Goal: Task Accomplishment & Management: Complete application form

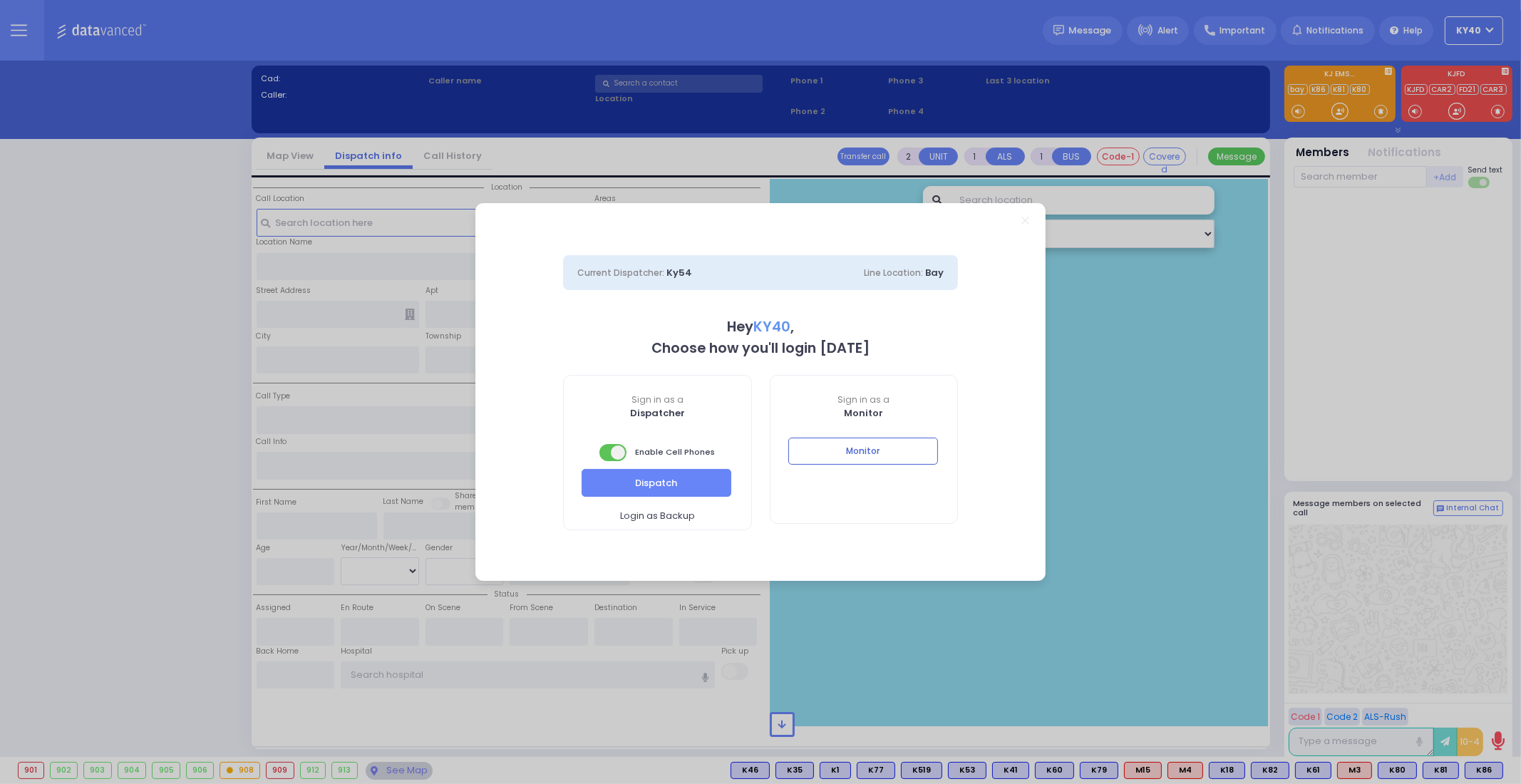
select select "5"
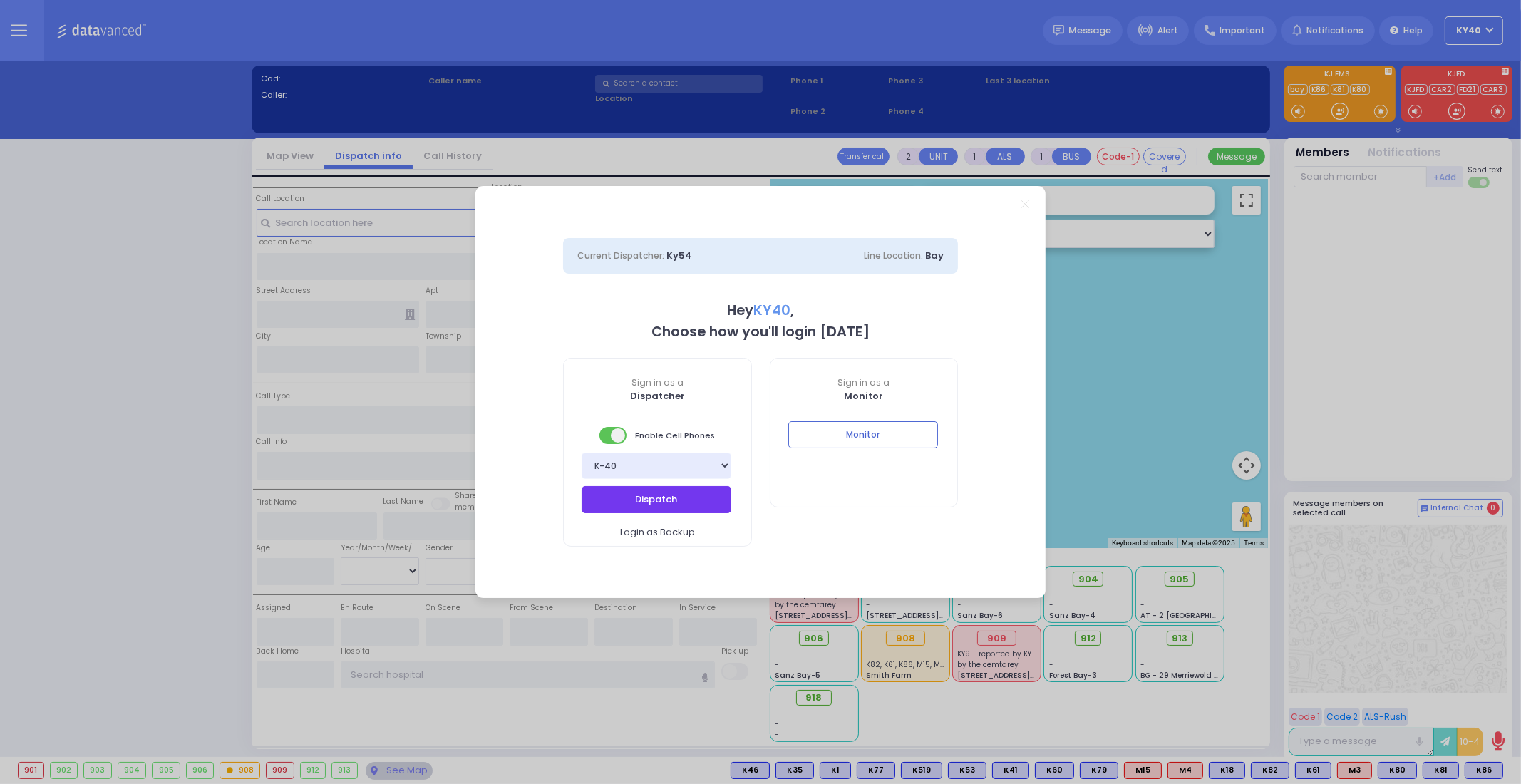
click at [674, 493] on button "Dispatch" at bounding box center [656, 499] width 150 height 27
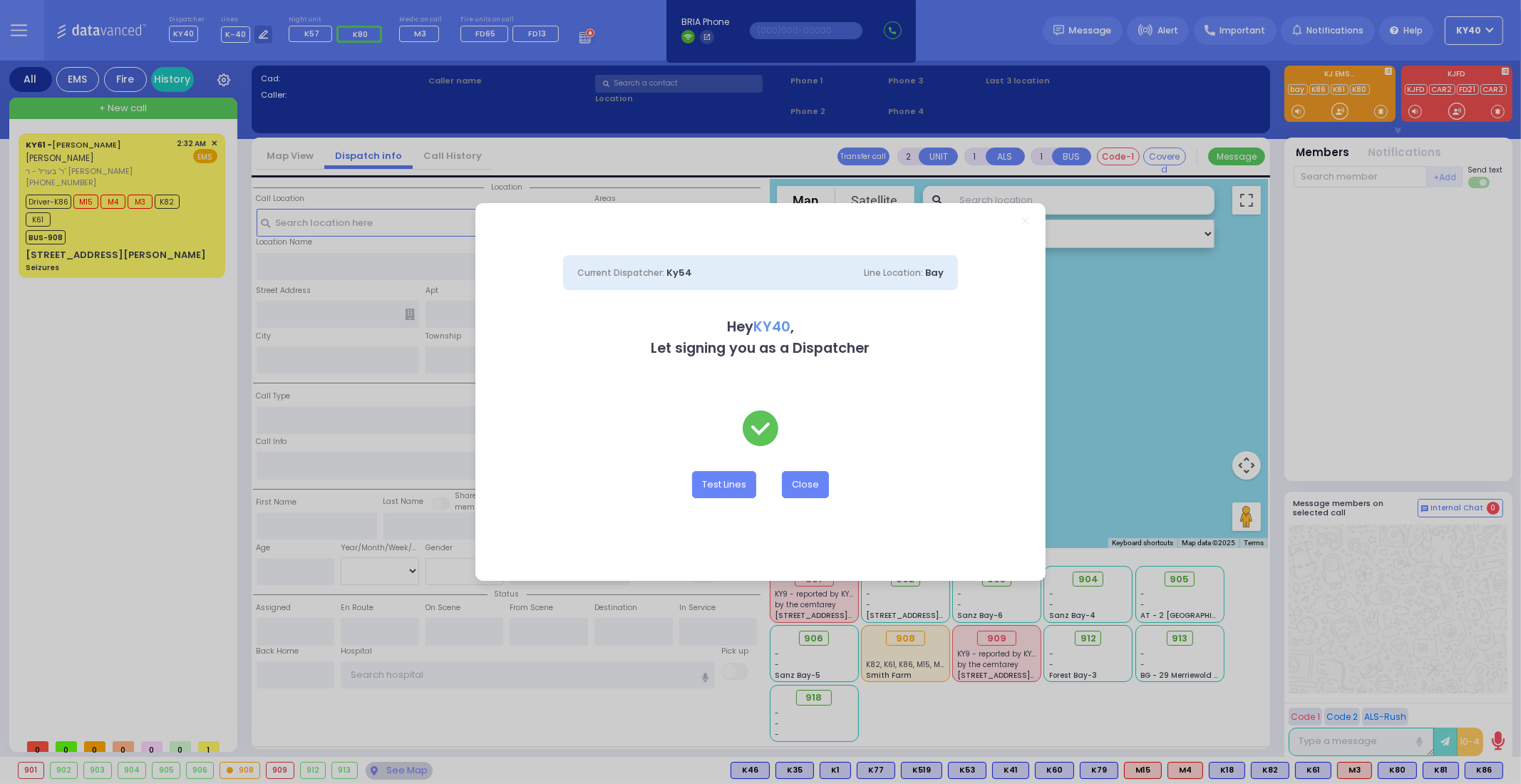
click at [181, 237] on div "Current Dispatcher: Ky54 Line Location: [GEOGRAPHIC_DATA] Hey KY40 , Let signin…" at bounding box center [760, 392] width 1521 height 784
click at [811, 487] on button "Close" at bounding box center [805, 484] width 47 height 27
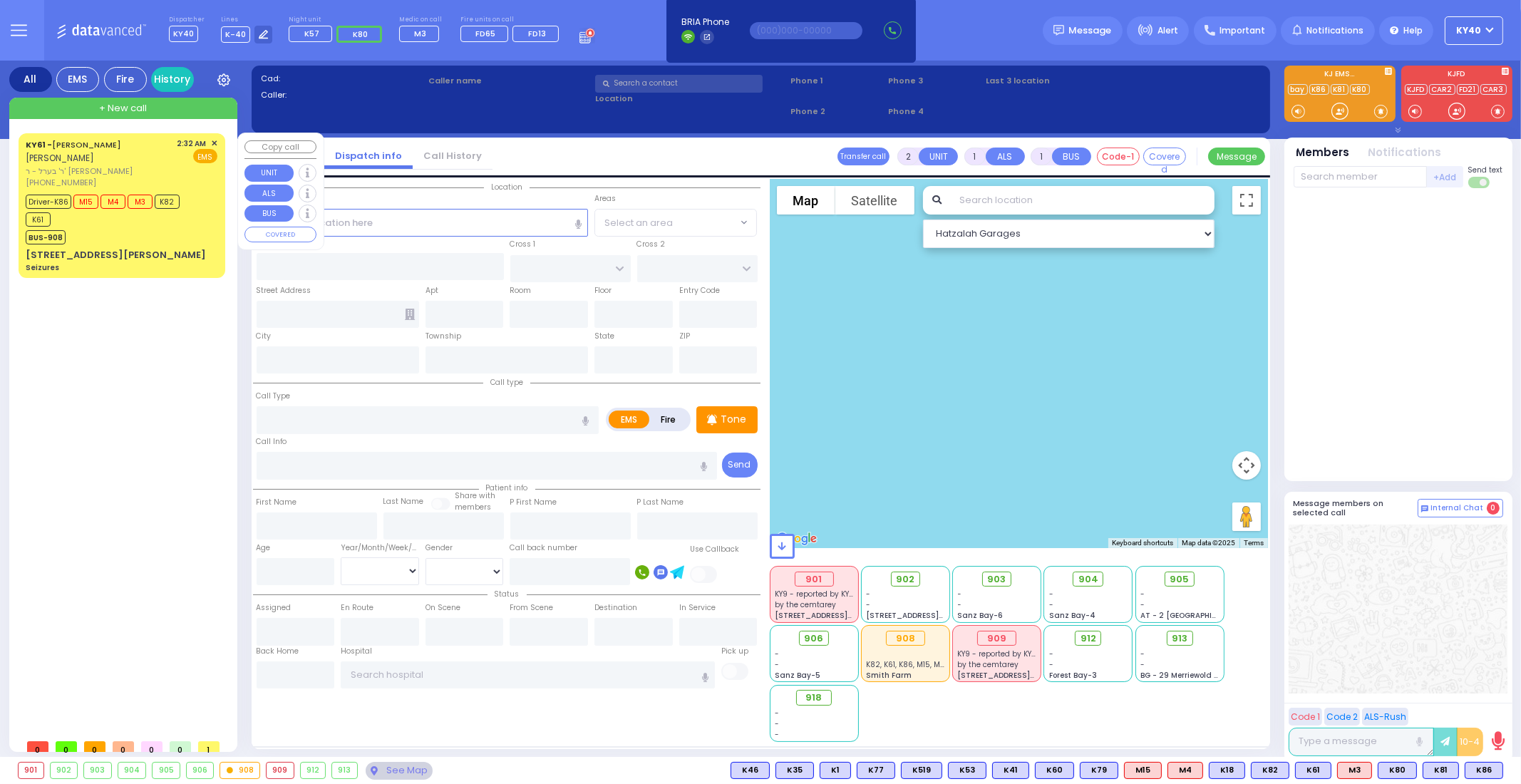
click at [185, 258] on div "[STREET_ADDRESS][PERSON_NAME] Seizures" at bounding box center [121, 260] width 192 height 25
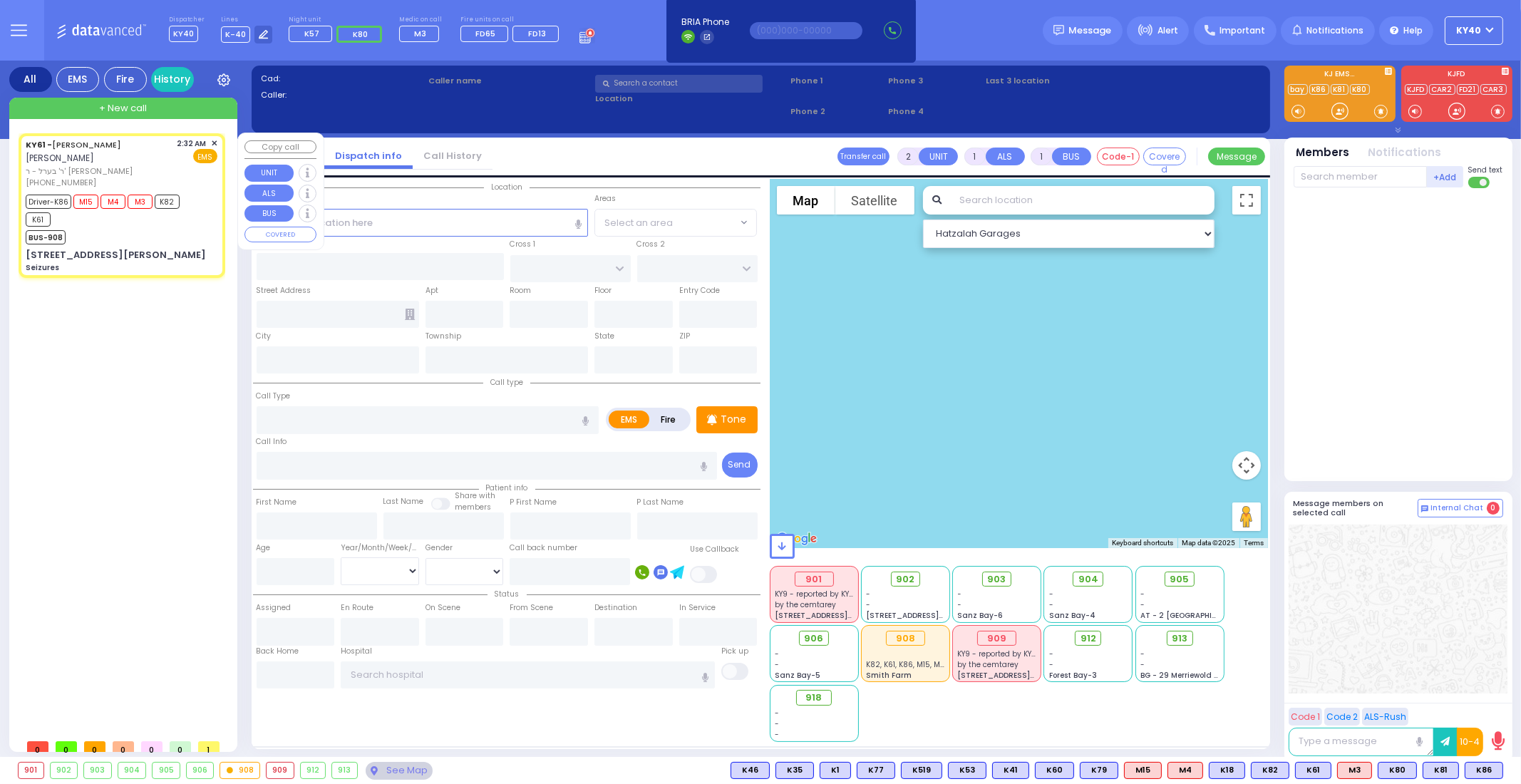
type input "6"
select select
type input "Seizures"
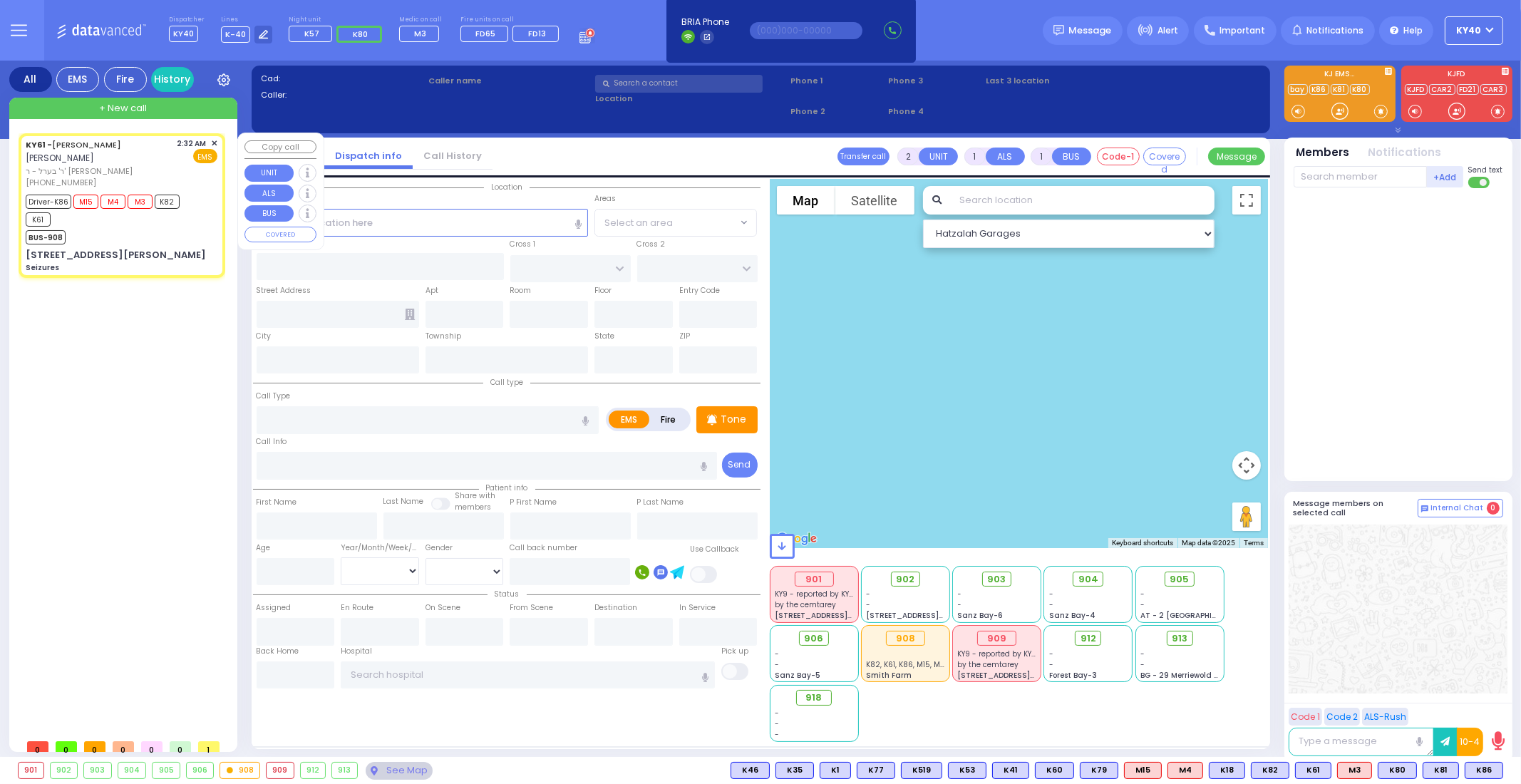
radio input "true"
type input "[PERSON_NAME]"
type input "POLACHECK"
type input "[PERSON_NAME]"
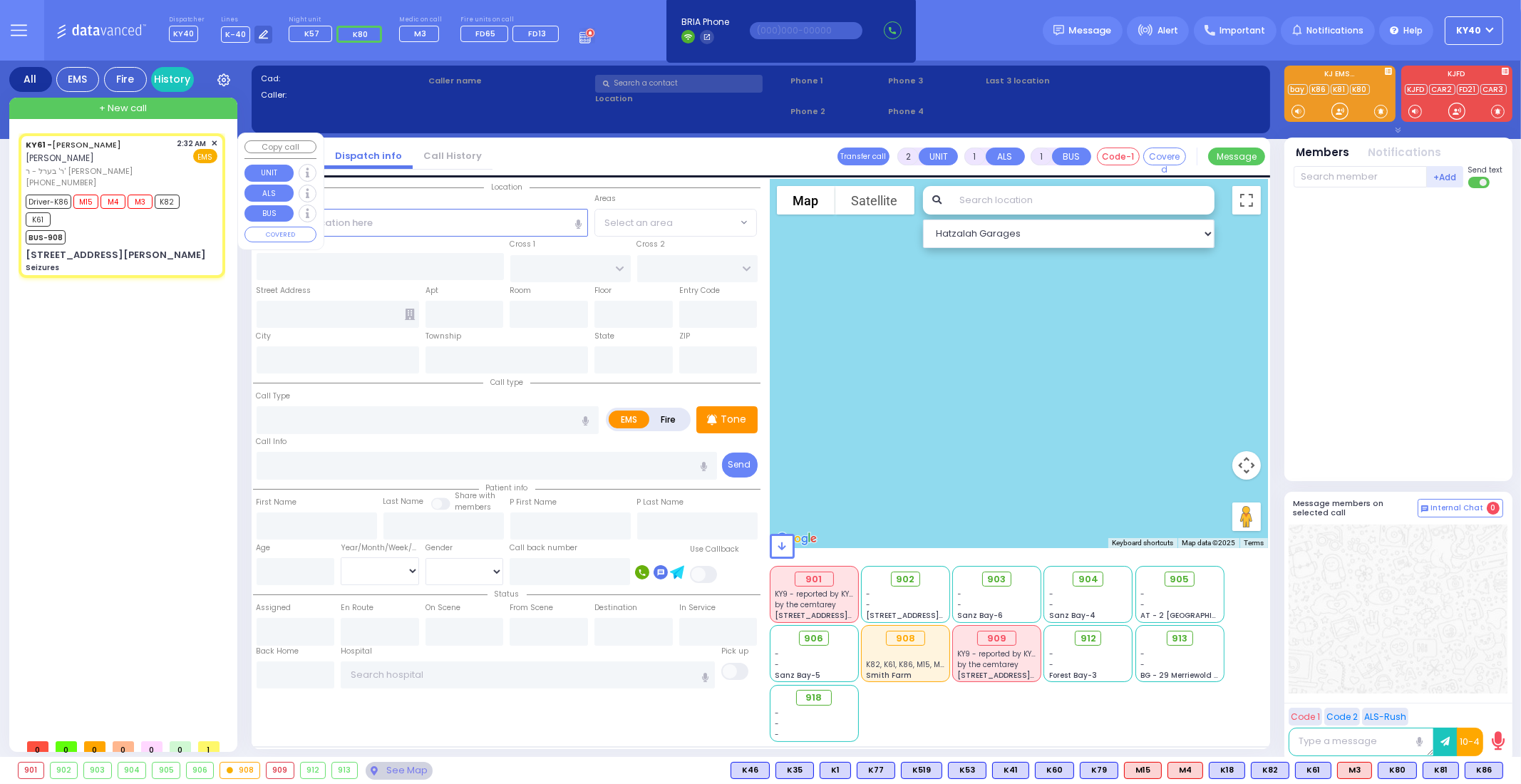
type input "5"
select select "Year"
select select "[DEMOGRAPHIC_DATA]"
type input "02:32"
type input "02:34"
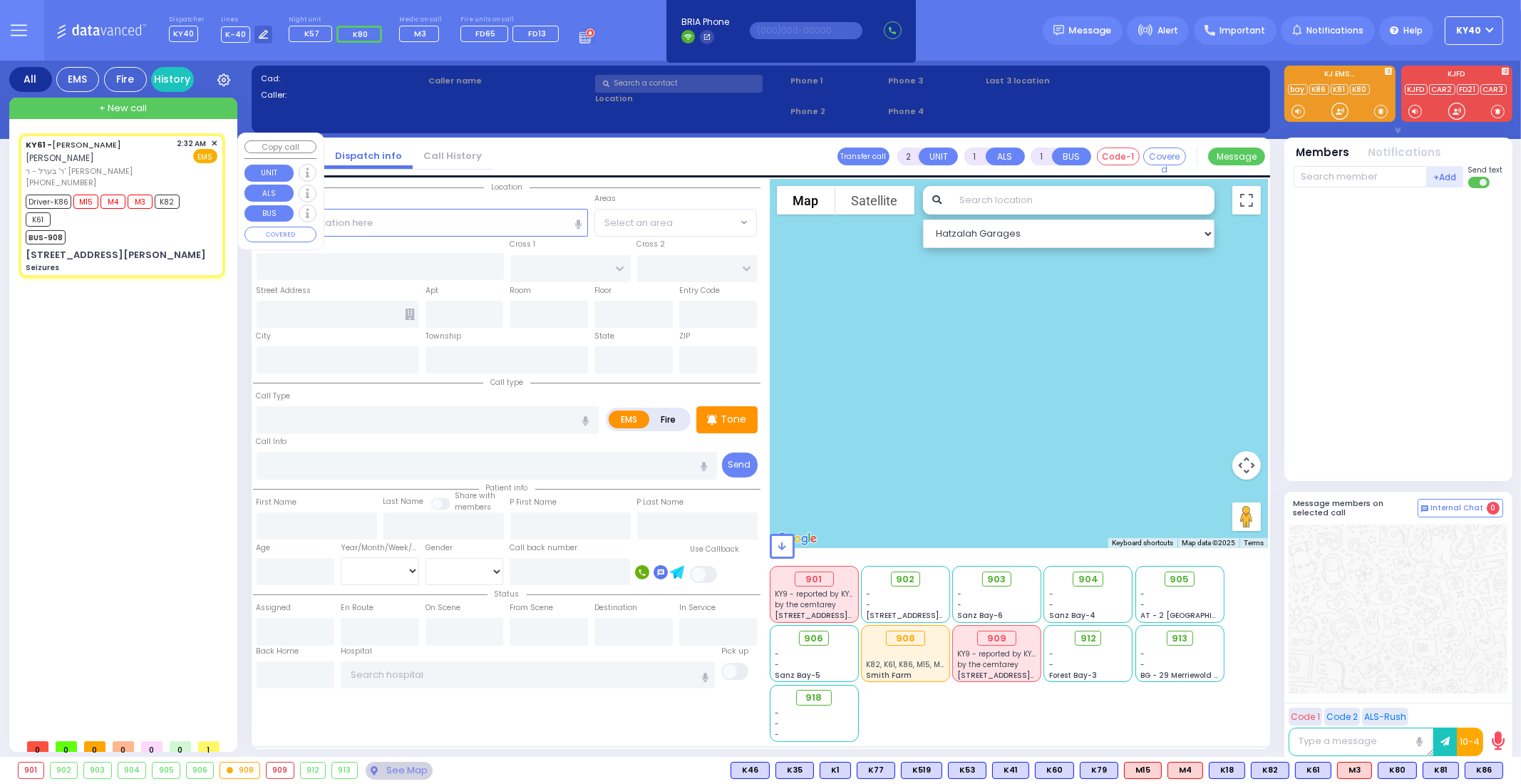
type input "02:36"
type input "03:20"
type input "[GEOGRAPHIC_DATA]"
select select "Hatzalah Garages"
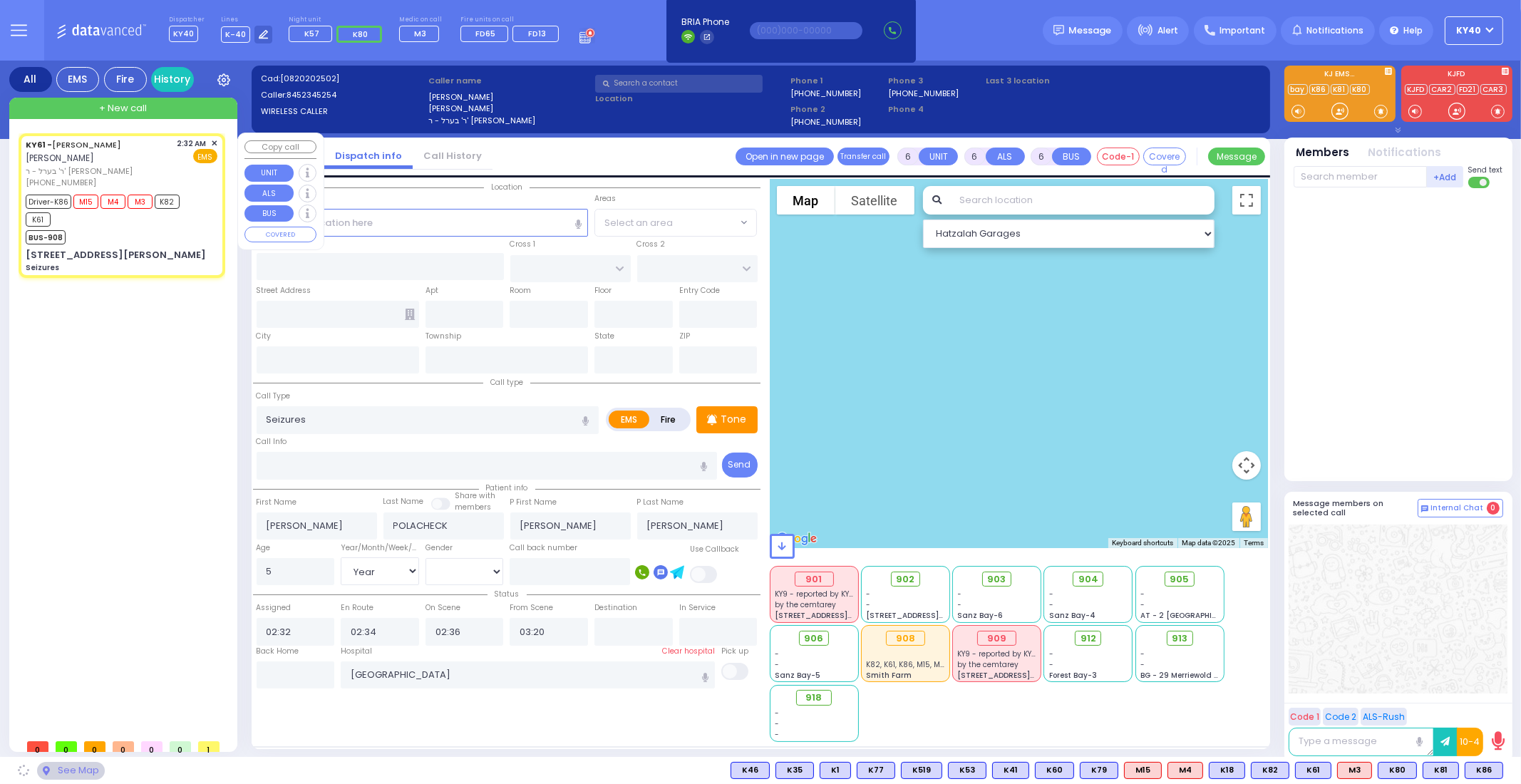
type input "TOMER CIRCLE"
type input "OSER COURT"
type input "[STREET_ADDRESS][PERSON_NAME]"
type input "Monroe"
type input "[US_STATE]"
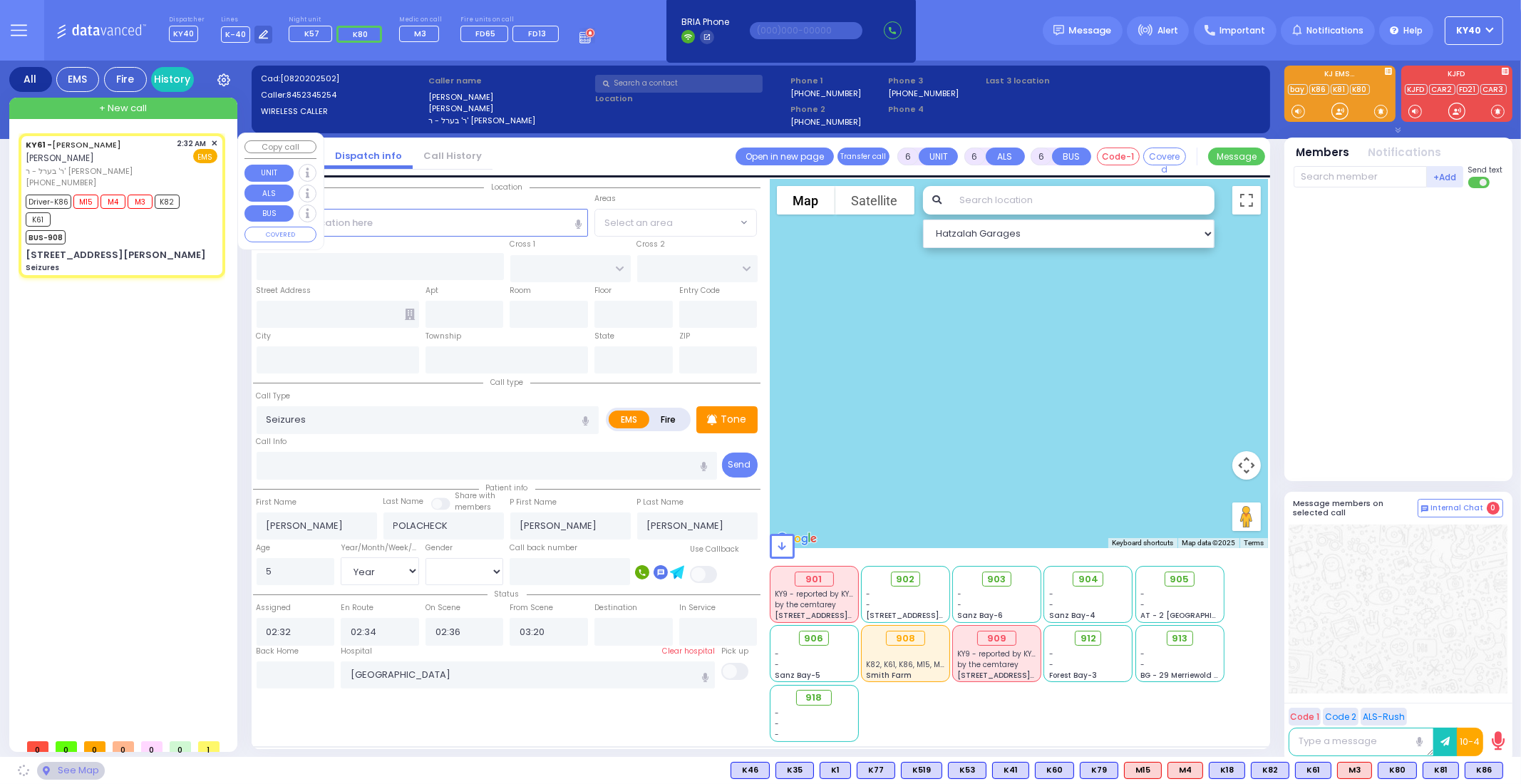
type input "10950"
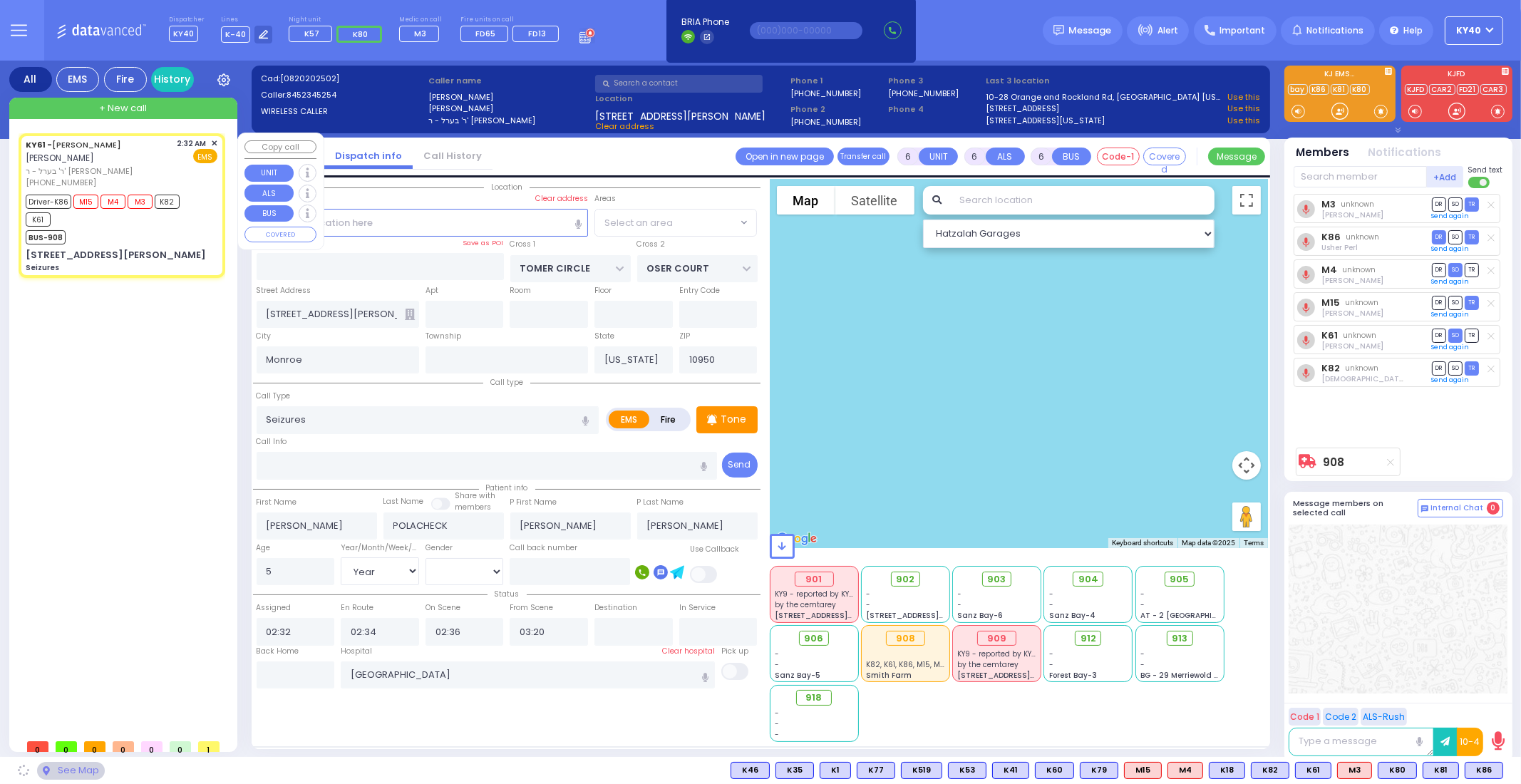
select select "[PERSON_NAME][GEOGRAPHIC_DATA]"
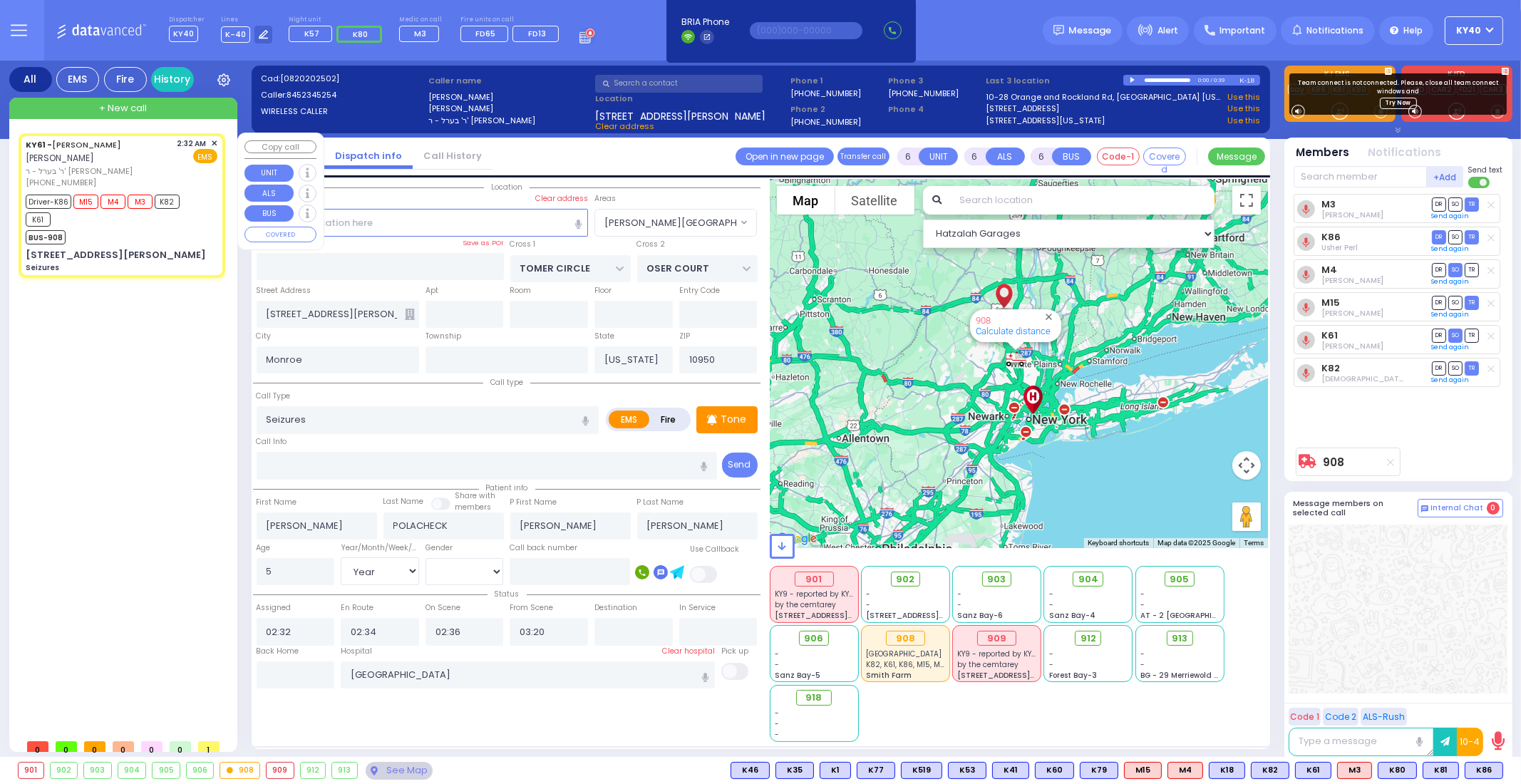
click at [172, 233] on div "BUS-908" at bounding box center [115, 235] width 178 height 17
select select
radio input "true"
select select "Year"
select select "[DEMOGRAPHIC_DATA]"
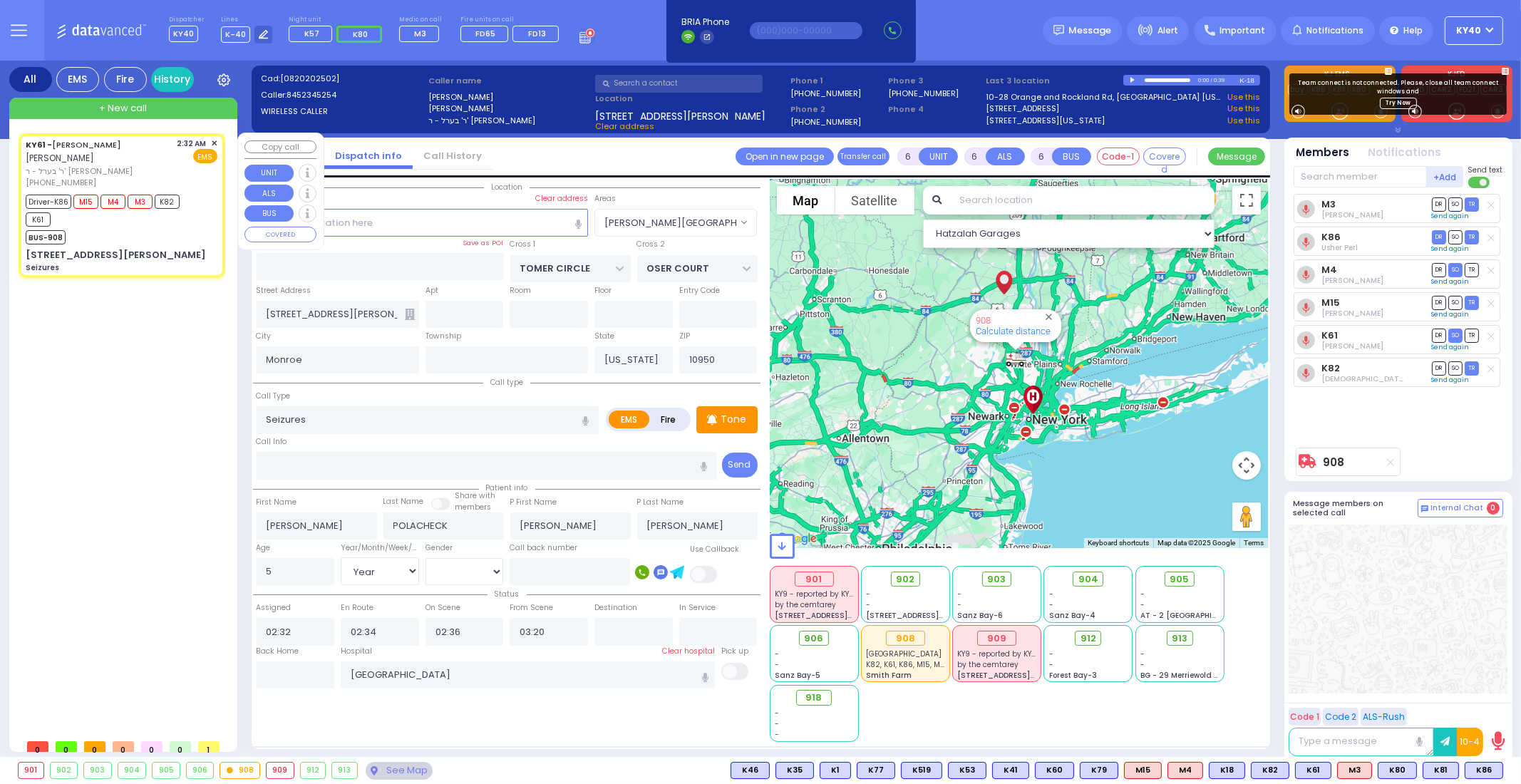
select select "Hatzalah Garages"
select select "[PERSON_NAME][GEOGRAPHIC_DATA]"
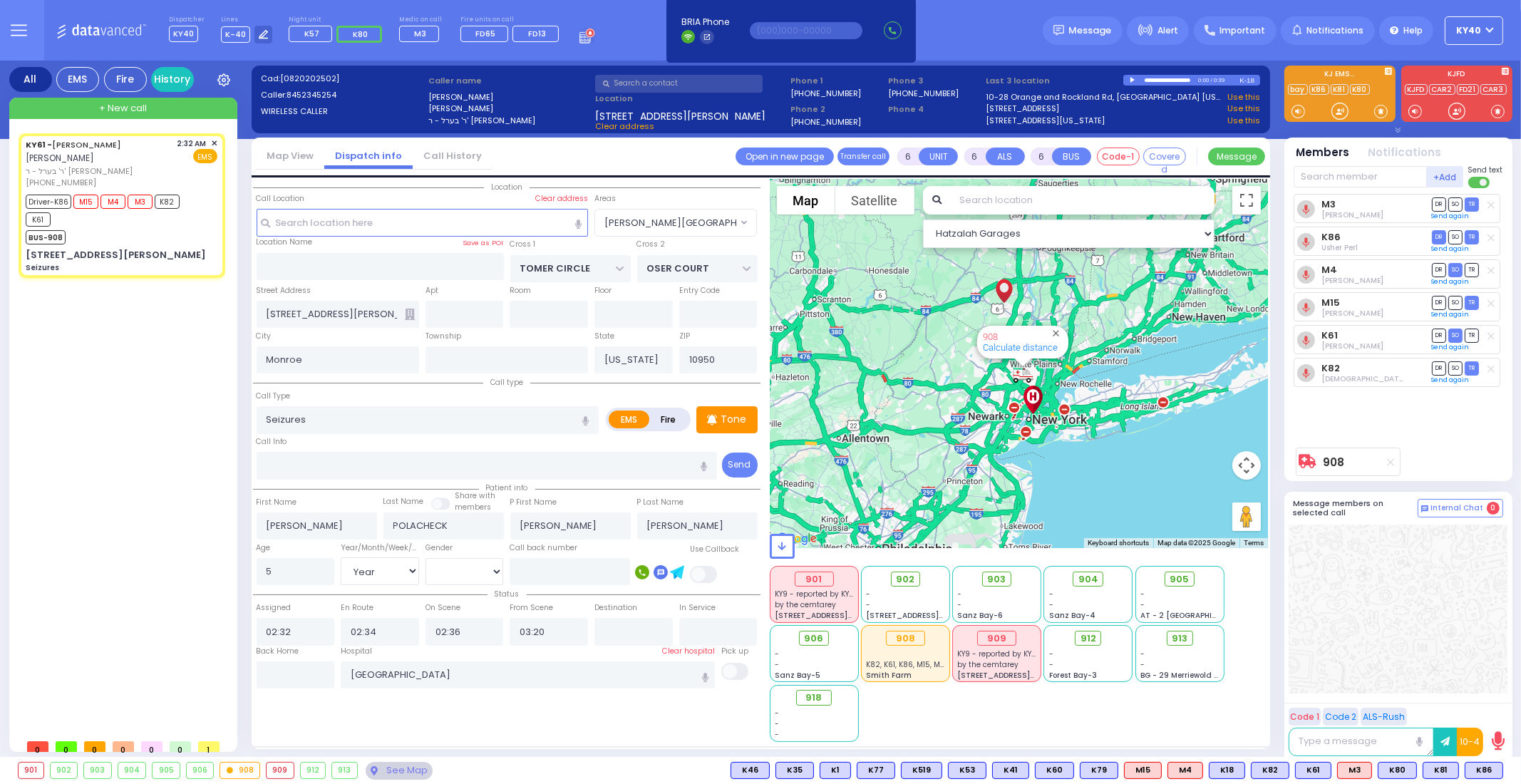
select select
radio input "true"
select select "Year"
select select "[DEMOGRAPHIC_DATA]"
select select "Hatzalah Garages"
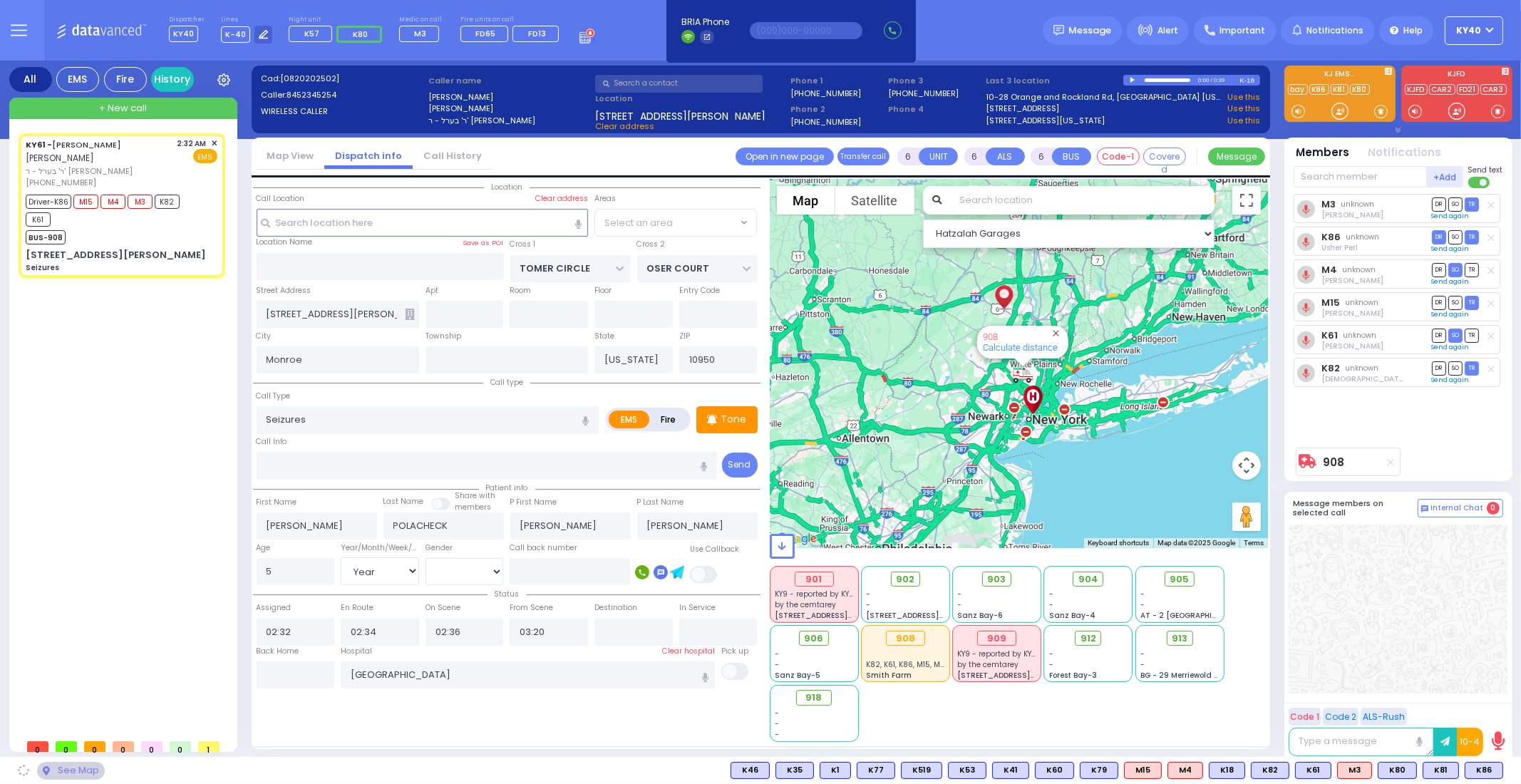
select select "[PERSON_NAME][GEOGRAPHIC_DATA]"
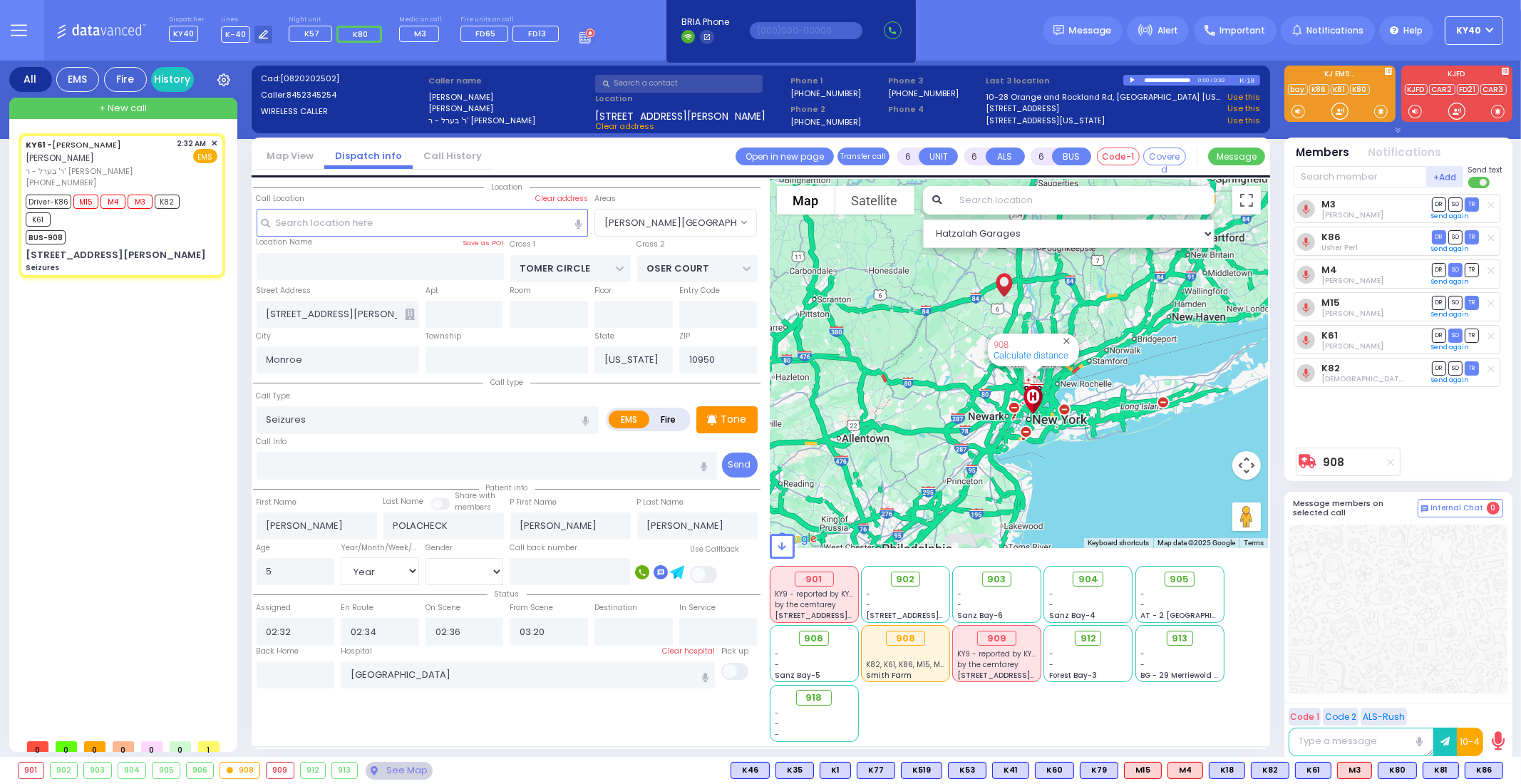
select select
radio input "true"
select select "Year"
select select "[DEMOGRAPHIC_DATA]"
select select "Hatzalah Garages"
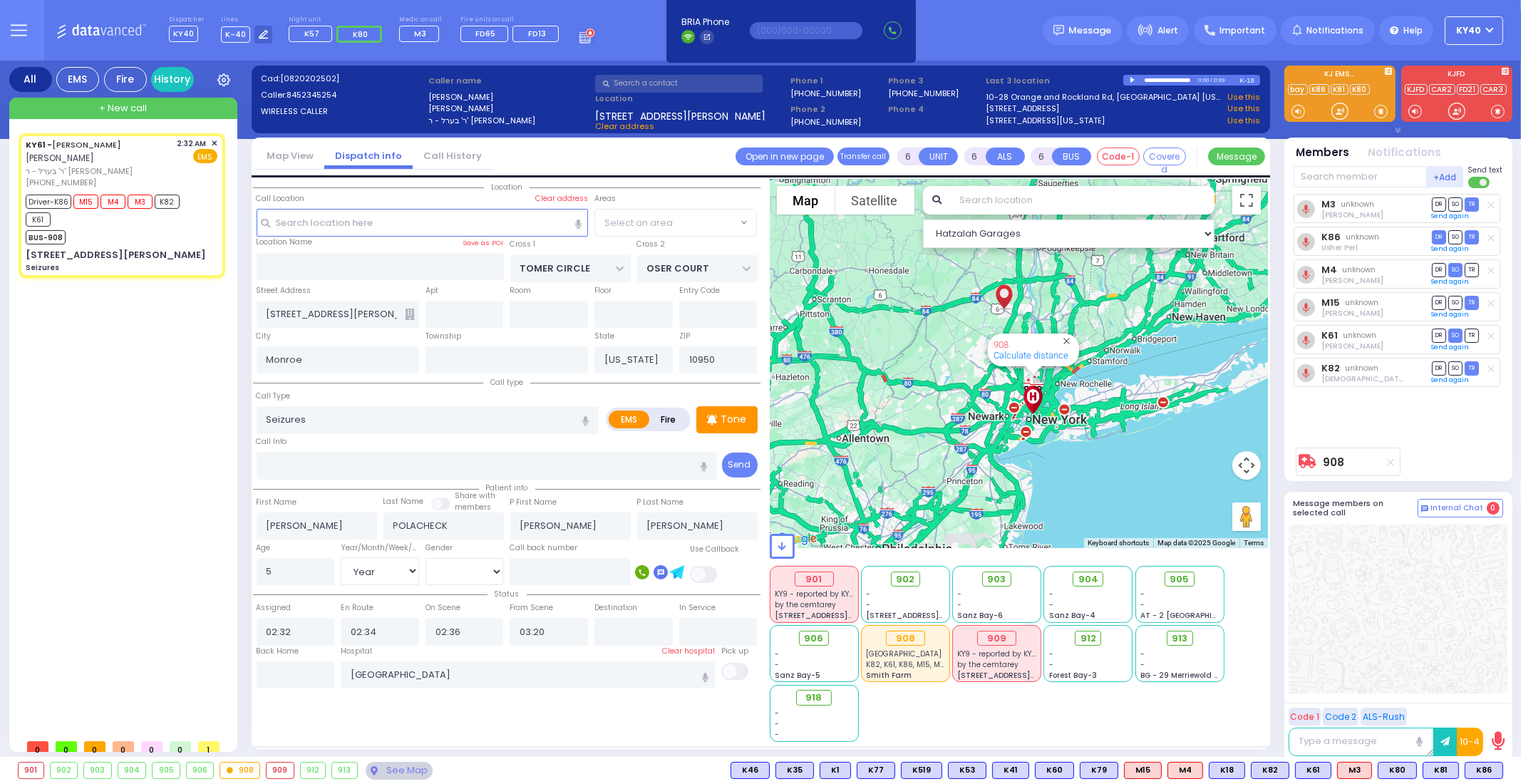
select select "[PERSON_NAME][GEOGRAPHIC_DATA]"
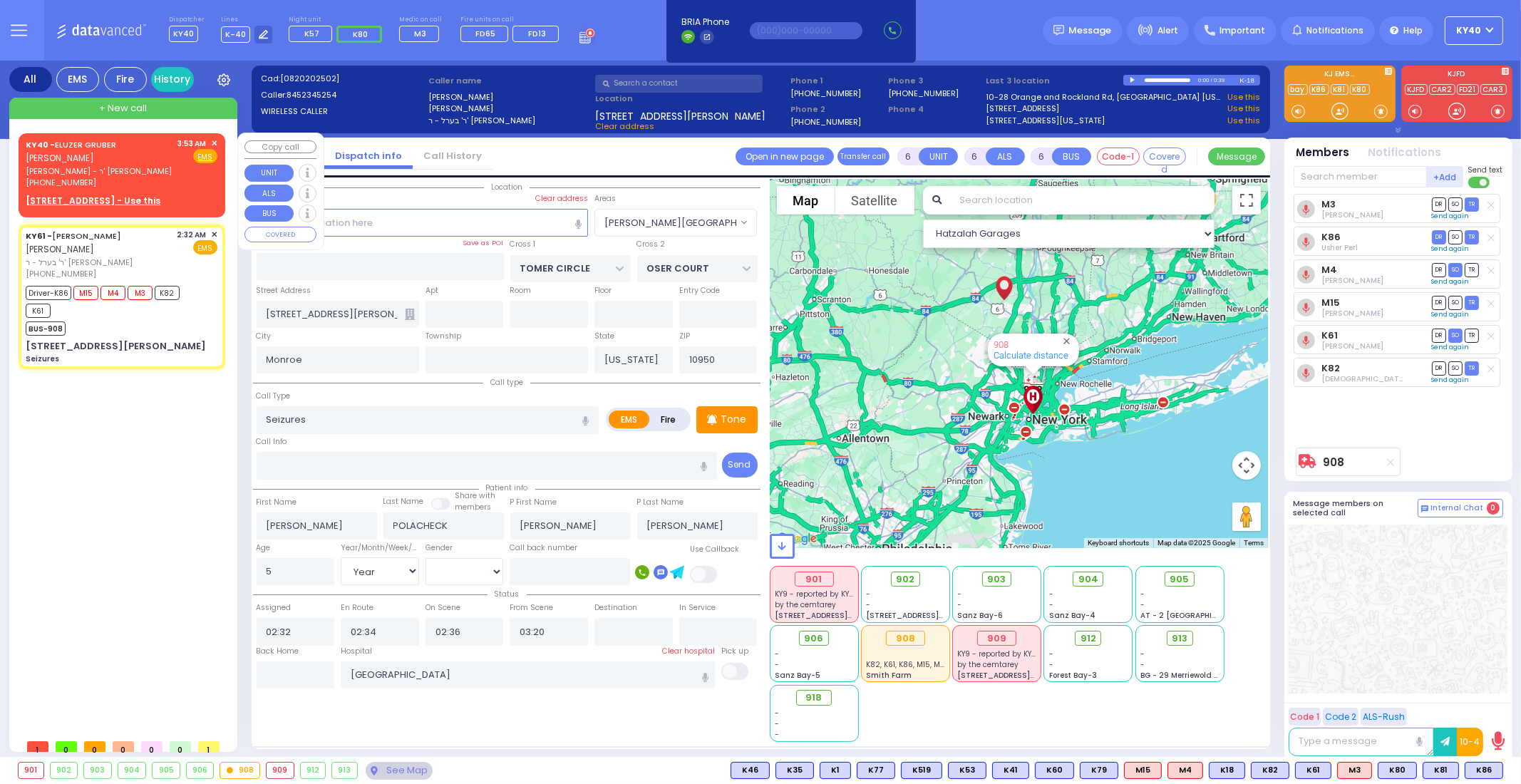
click at [216, 147] on span "✕" at bounding box center [214, 143] width 6 height 12
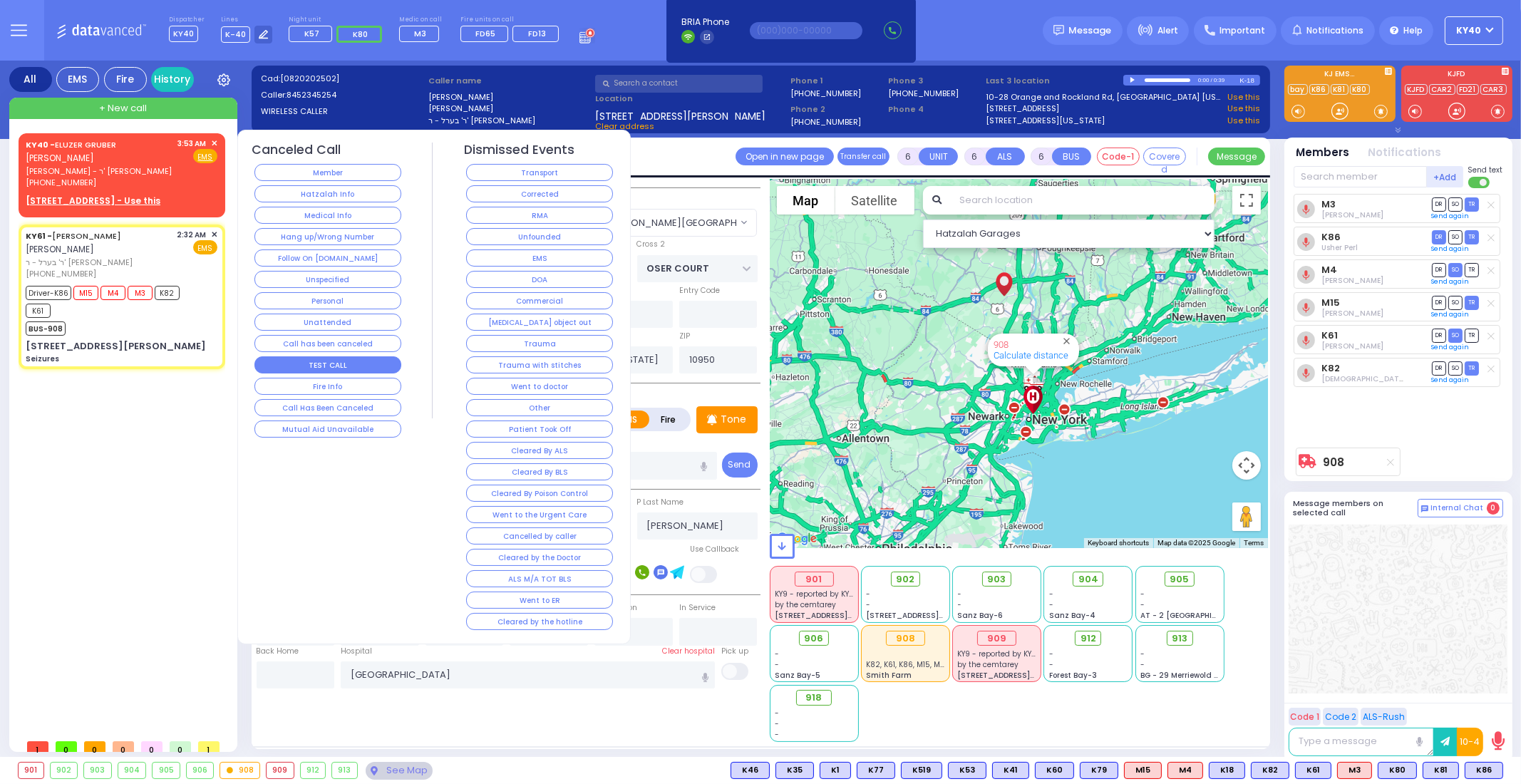
click at [344, 356] on button "TEST CALL" at bounding box center [328, 365] width 147 height 17
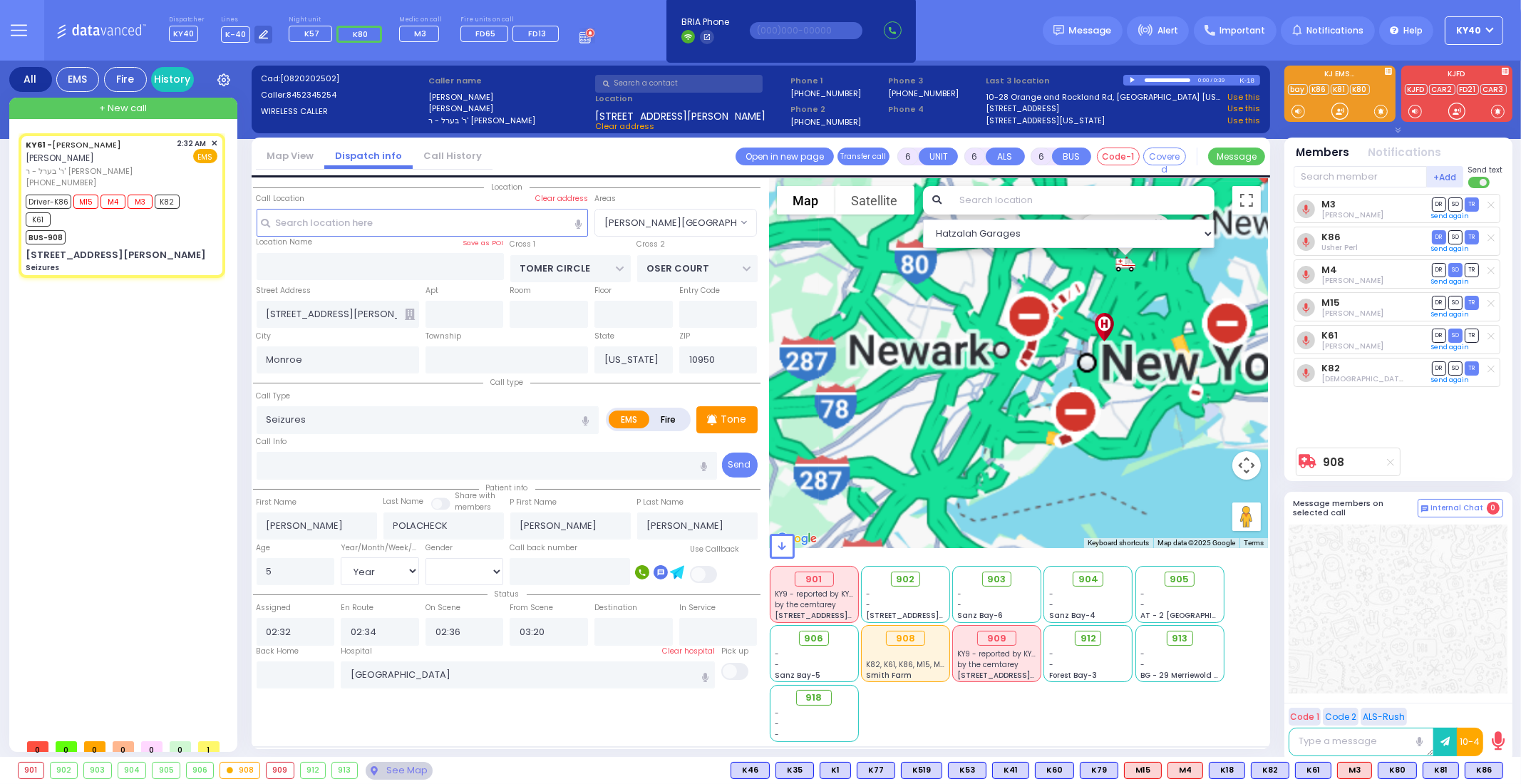
drag, startPoint x: 1012, startPoint y: 456, endPoint x: 889, endPoint y: 457, distance: 123.0
click at [889, 457] on div "908 Calculate distance" at bounding box center [1019, 363] width 499 height 369
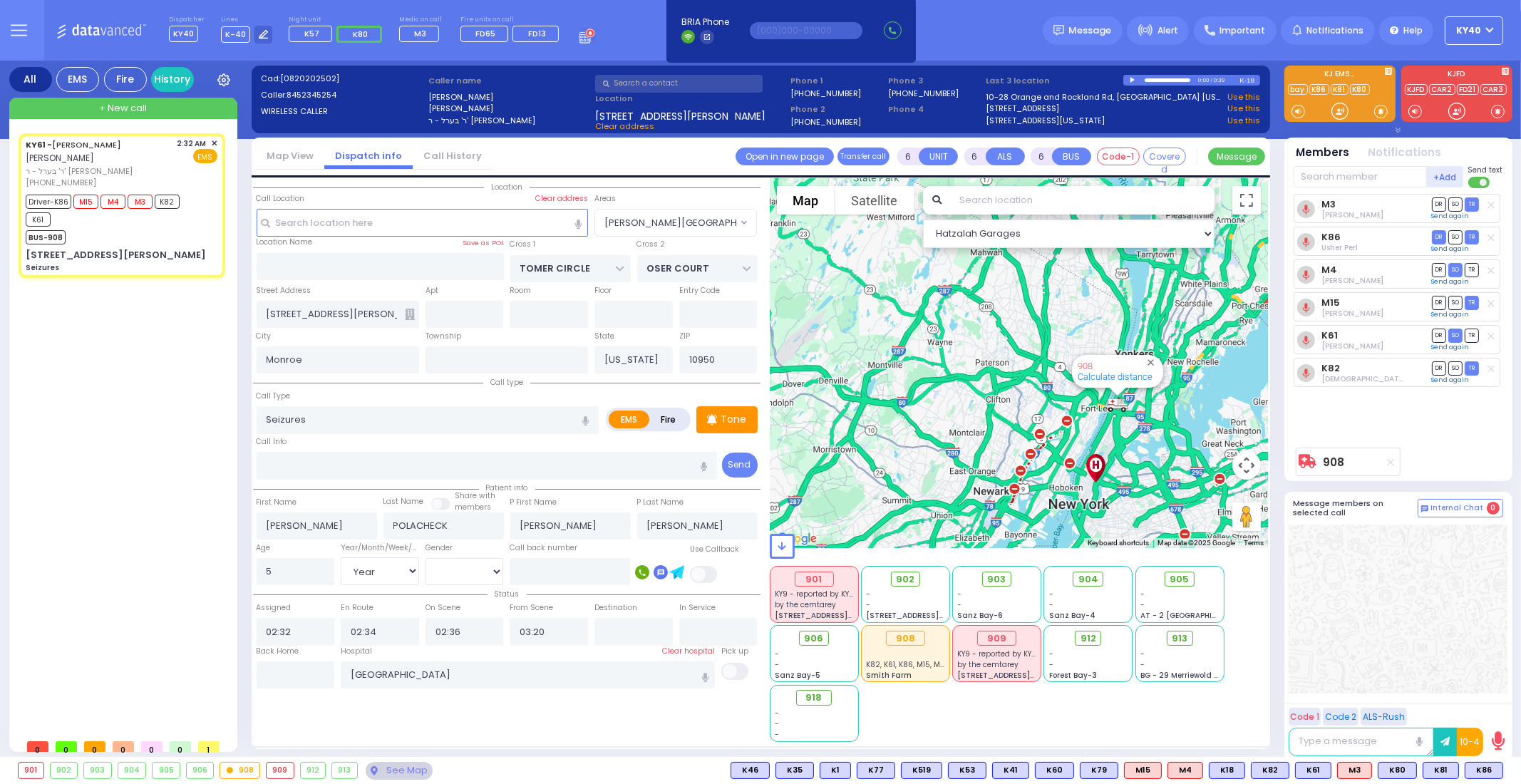
drag, startPoint x: 1050, startPoint y: 380, endPoint x: 1042, endPoint y: 522, distance: 142.2
click at [1041, 522] on div "908 Calculate distance" at bounding box center [1019, 363] width 499 height 369
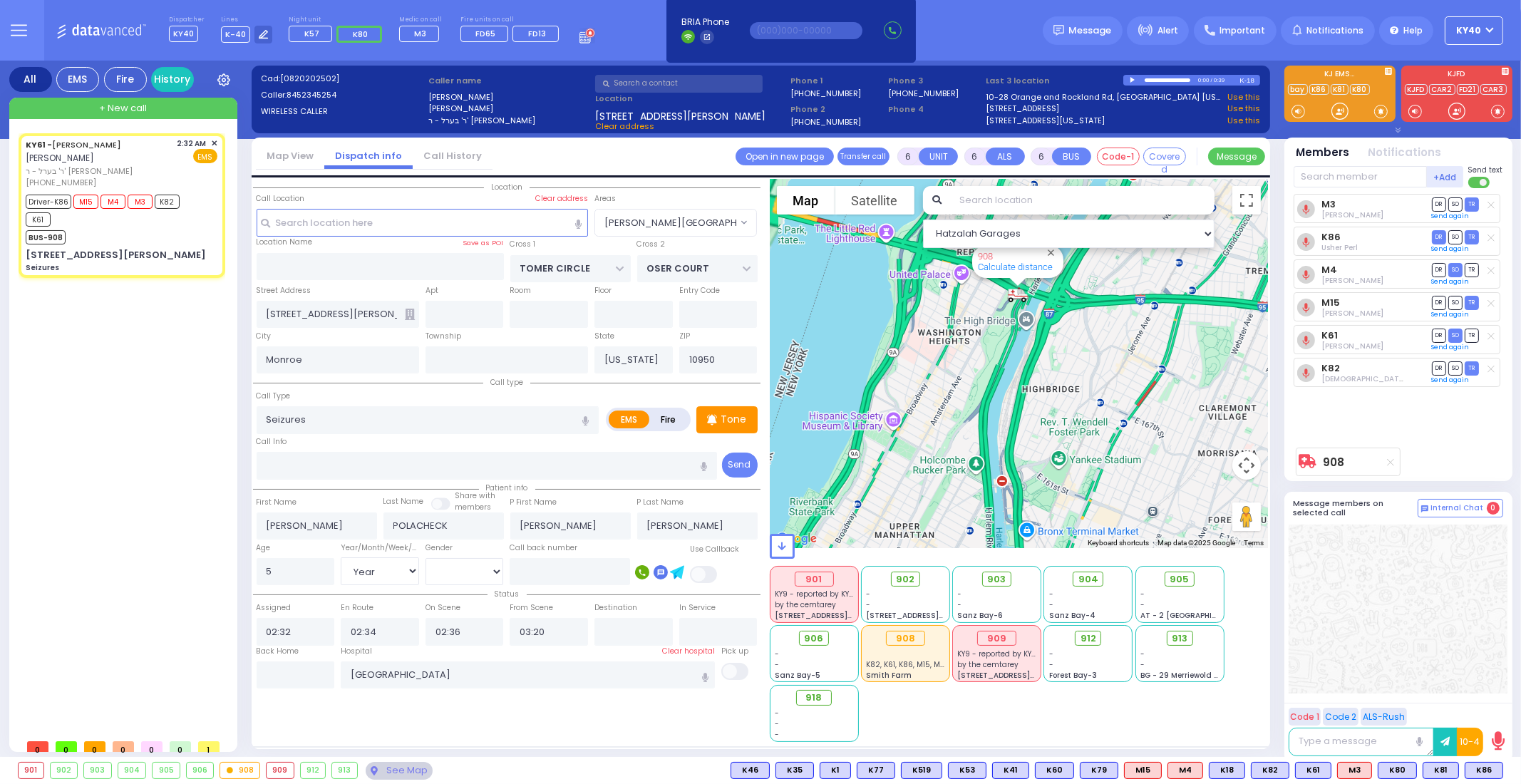
drag, startPoint x: 1051, startPoint y: 394, endPoint x: 1104, endPoint y: 496, distance: 114.9
click at [1104, 496] on div "908 Calculate distance" at bounding box center [1019, 363] width 499 height 369
select select
radio input "true"
select select "Year"
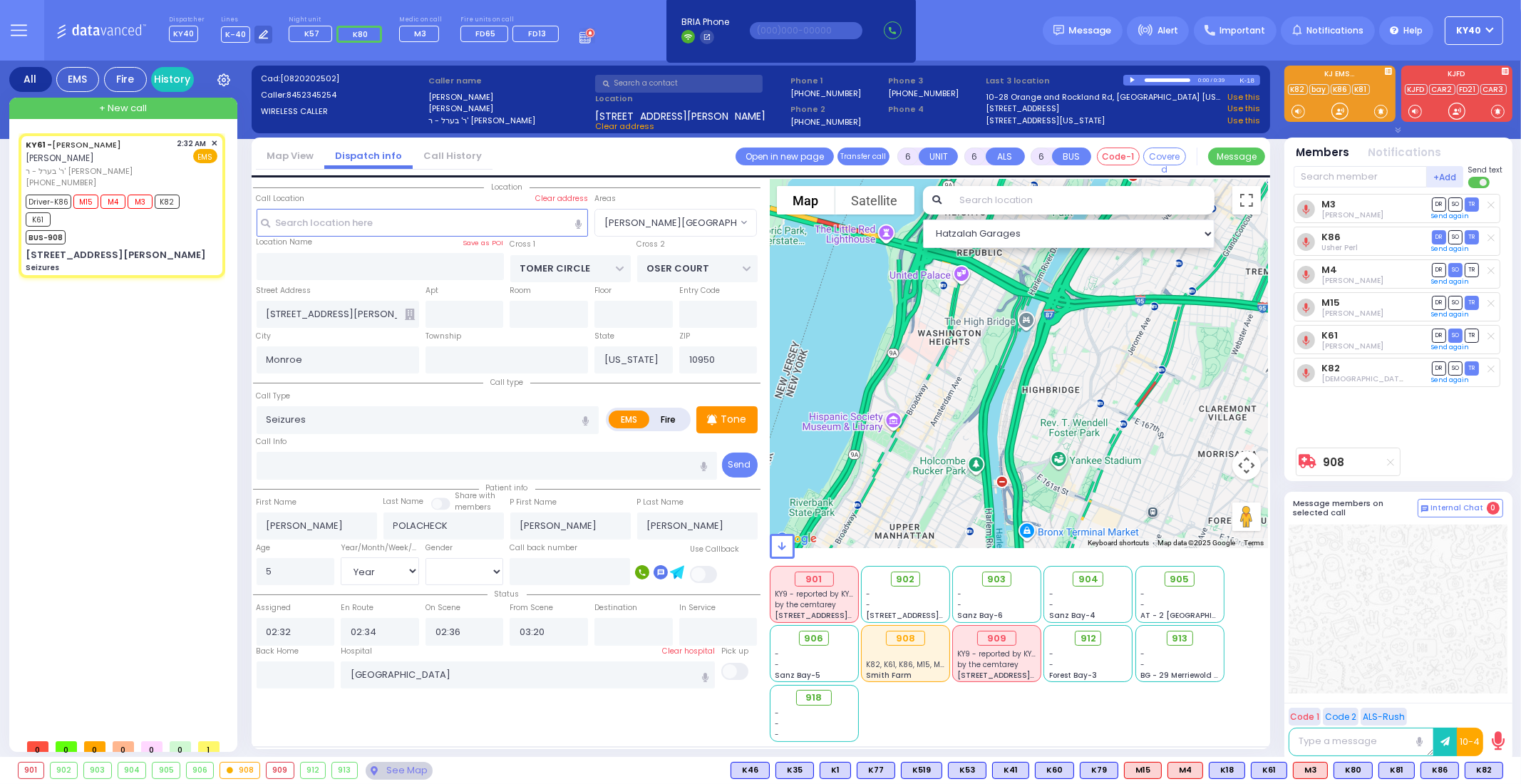
select select "[DEMOGRAPHIC_DATA]"
select select "Hatzalah Garages"
select select "[PERSON_NAME][GEOGRAPHIC_DATA]"
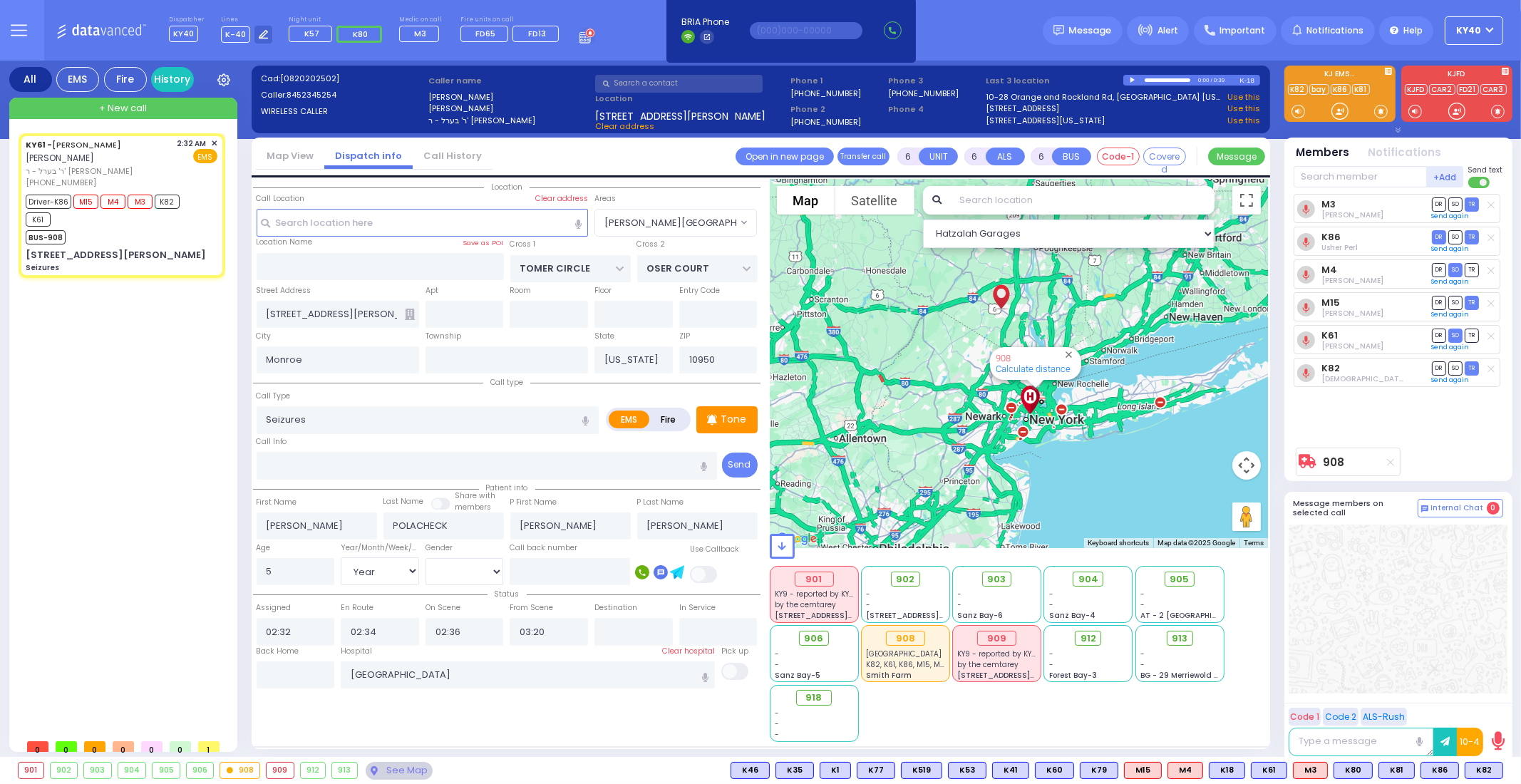
select select
radio input "true"
select select "Year"
select select "[DEMOGRAPHIC_DATA]"
select select "Hatzalah Garages"
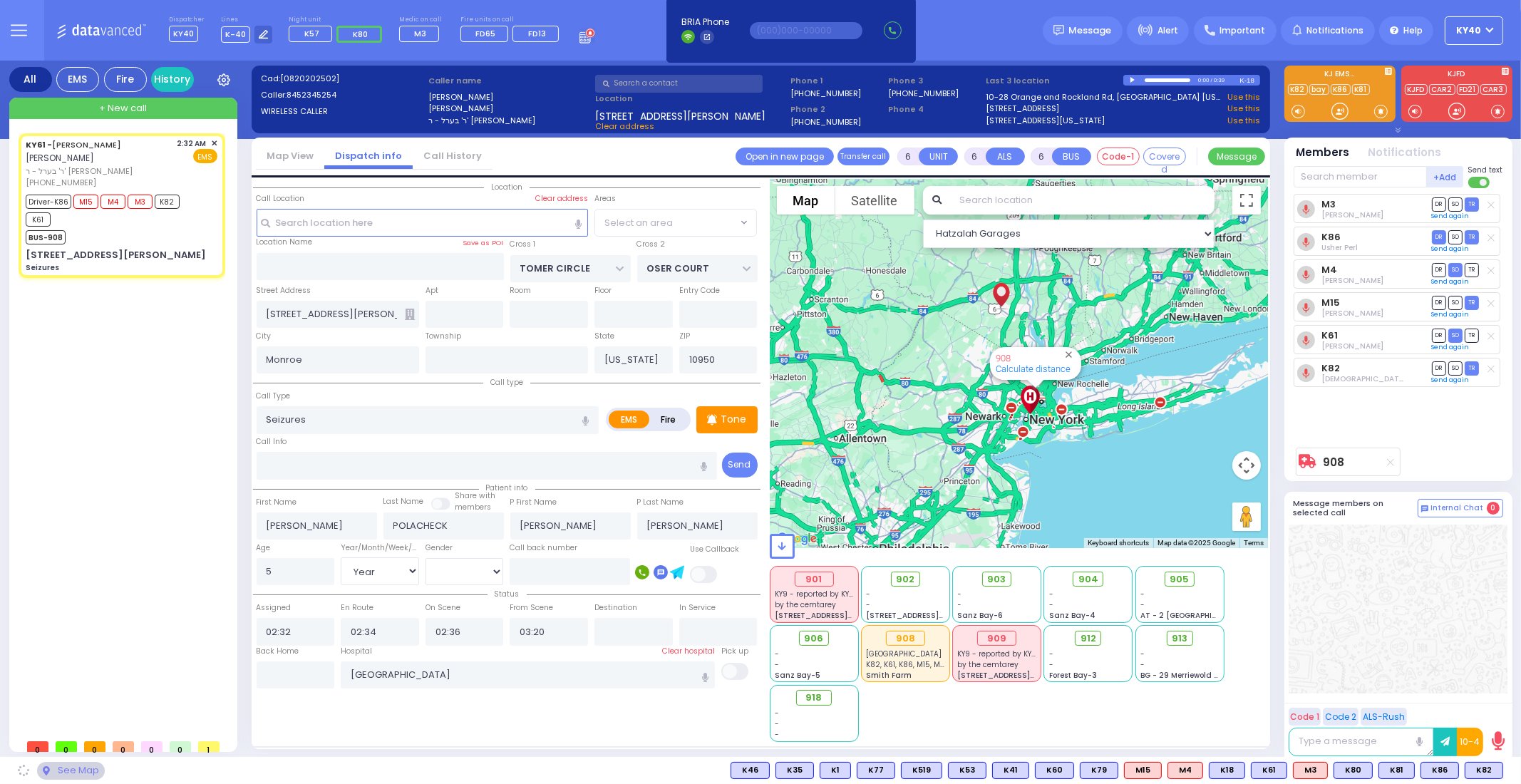
select select "[PERSON_NAME][GEOGRAPHIC_DATA]"
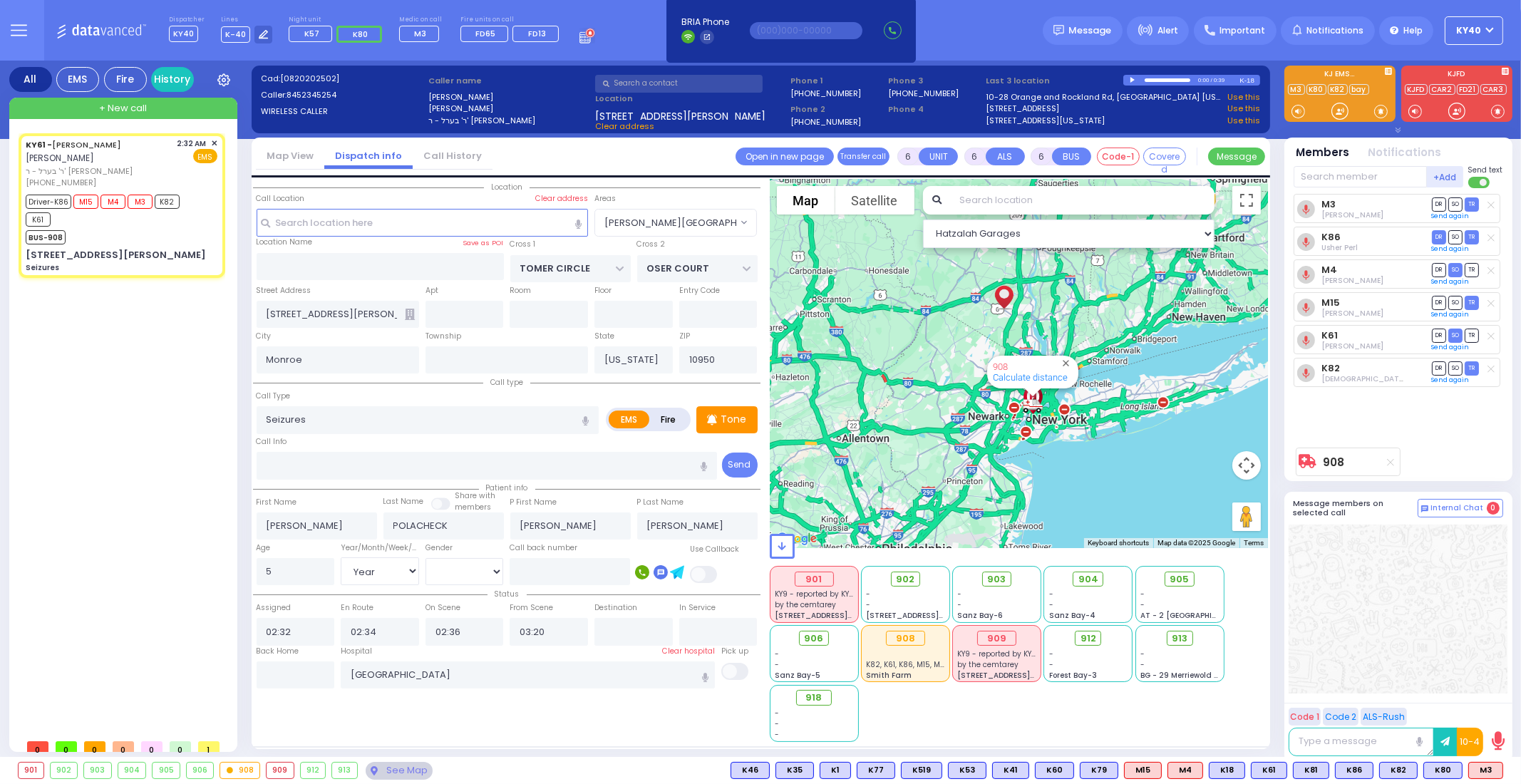
select select
radio input "true"
select select "Year"
select select "[DEMOGRAPHIC_DATA]"
select select "Hatzalah Garages"
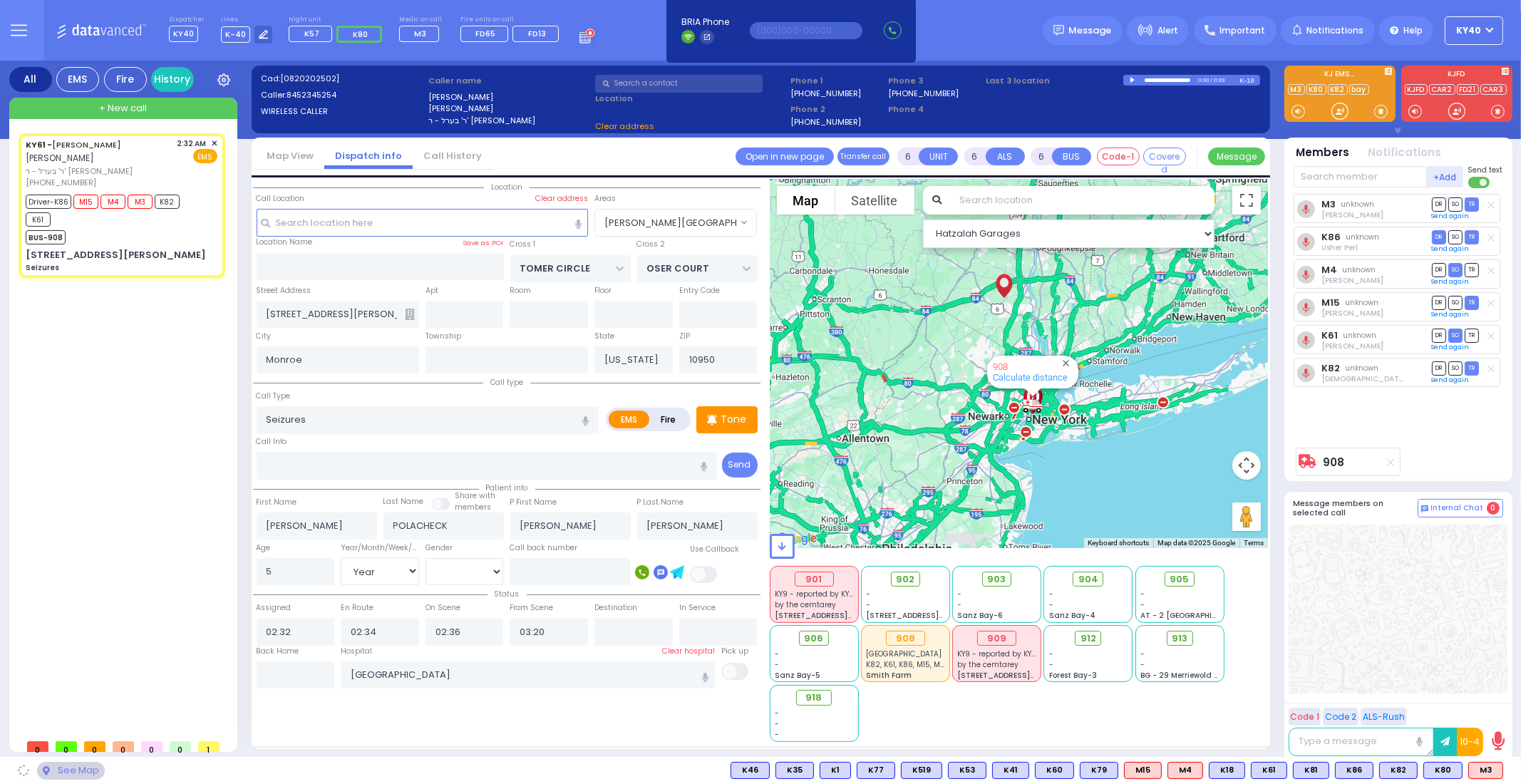
select select
radio input "true"
select select "Year"
select select "[DEMOGRAPHIC_DATA]"
select select "Hatzalah Garages"
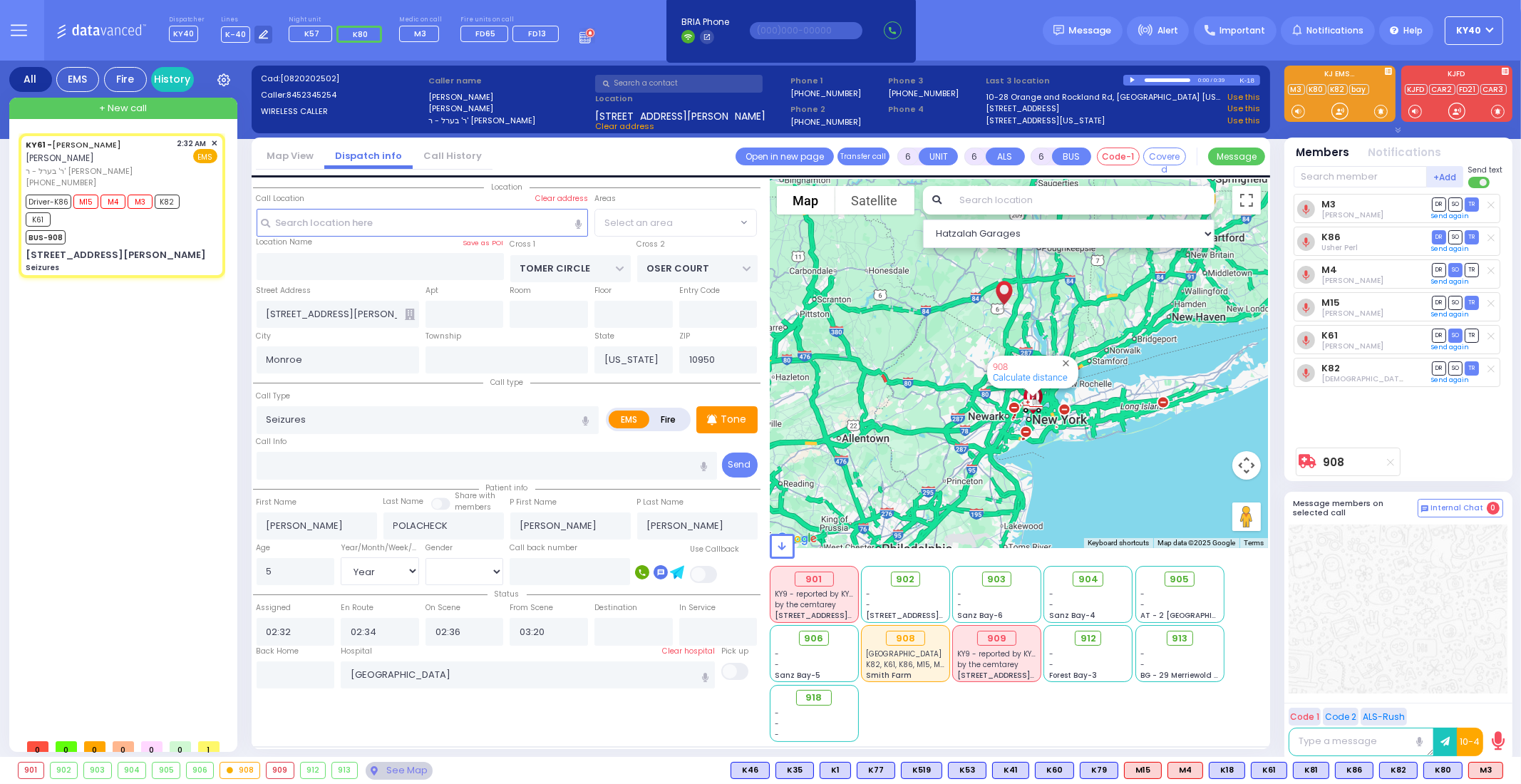
select select "[PERSON_NAME][GEOGRAPHIC_DATA]"
select select
radio input "true"
select select "Year"
select select "[DEMOGRAPHIC_DATA]"
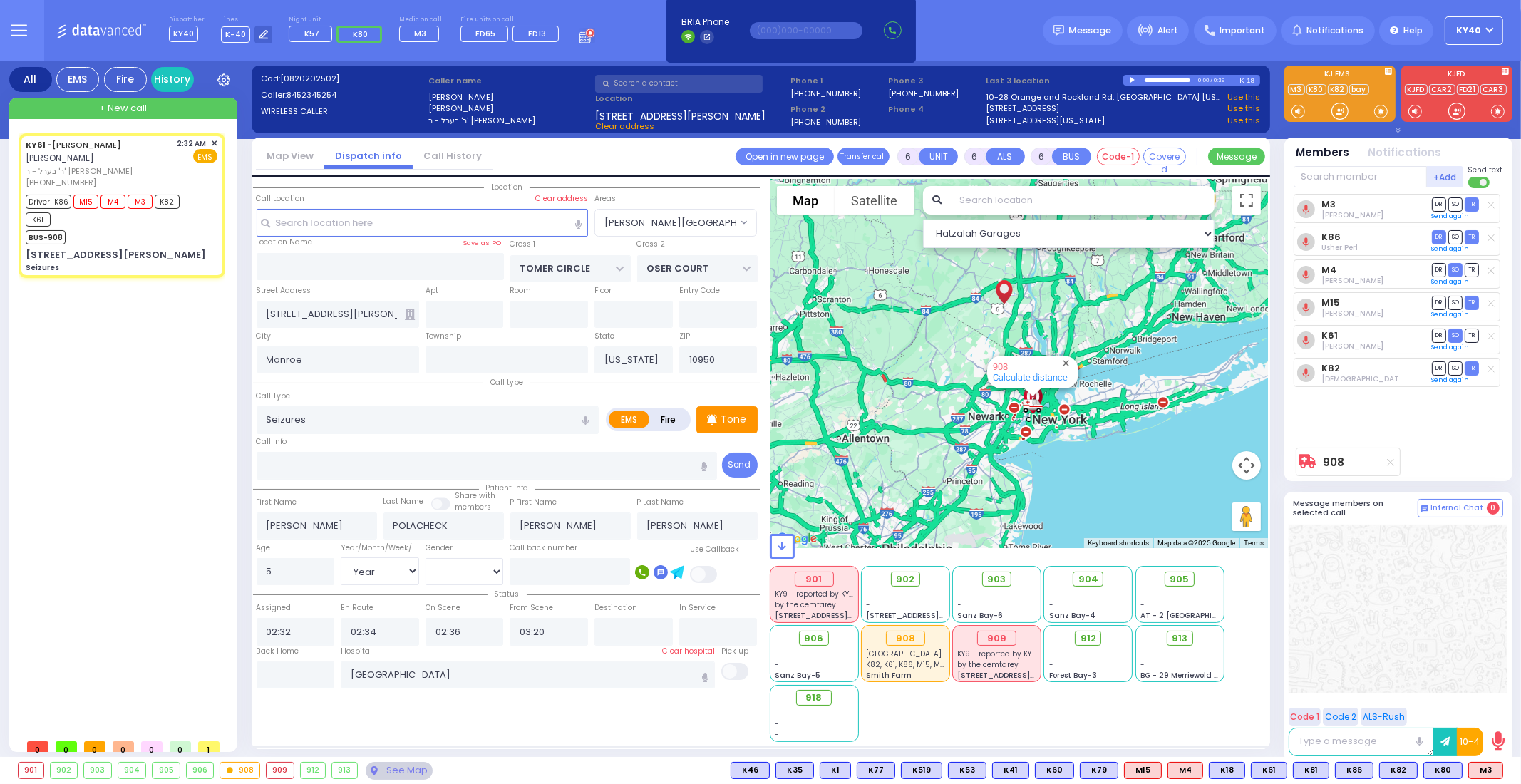
select select "Hatzalah Garages"
select select "[PERSON_NAME][GEOGRAPHIC_DATA]"
select select
radio input "true"
select select "Year"
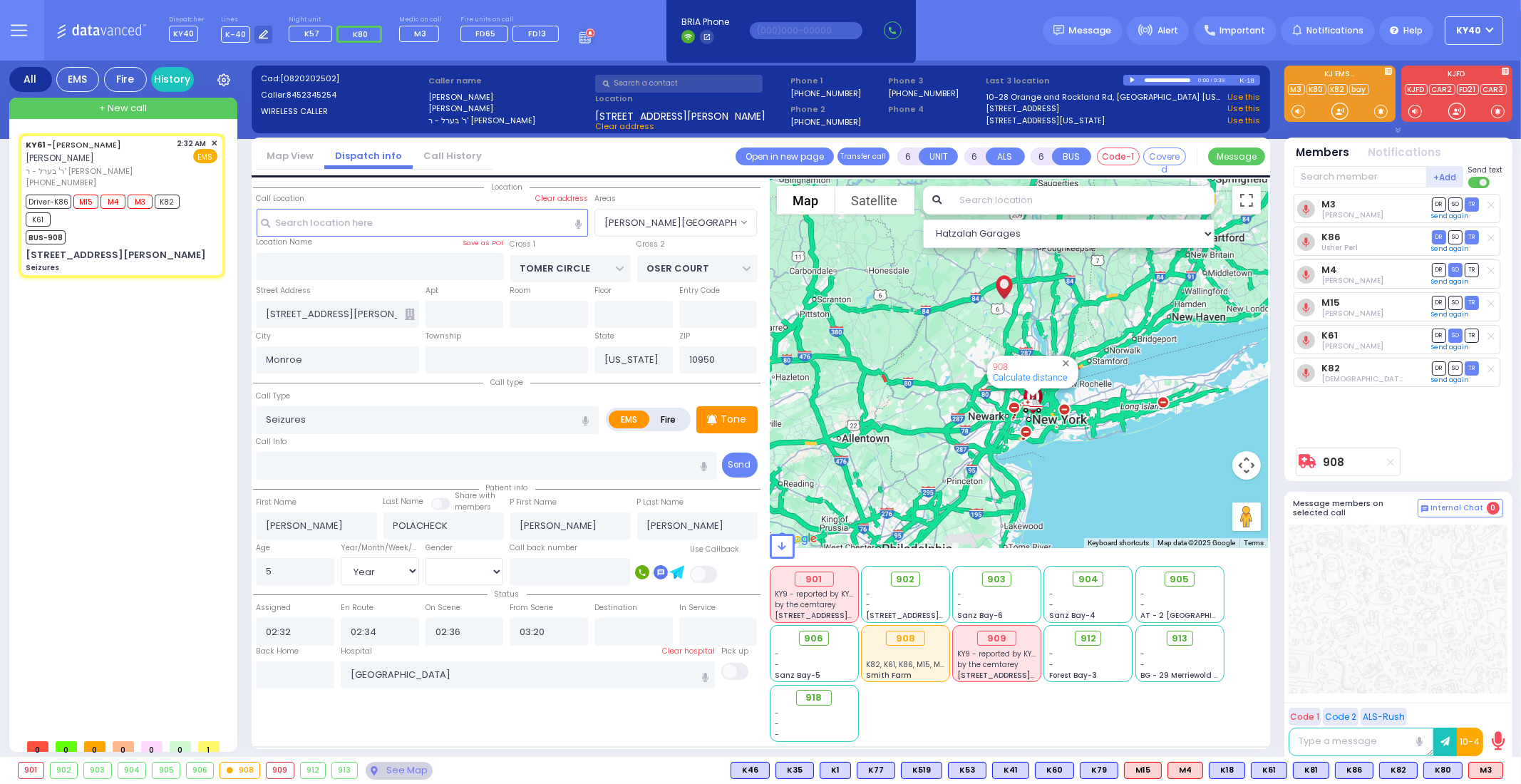
select select "[DEMOGRAPHIC_DATA]"
select select "Hatzalah Garages"
select select "[PERSON_NAME][GEOGRAPHIC_DATA]"
select select
radio input "true"
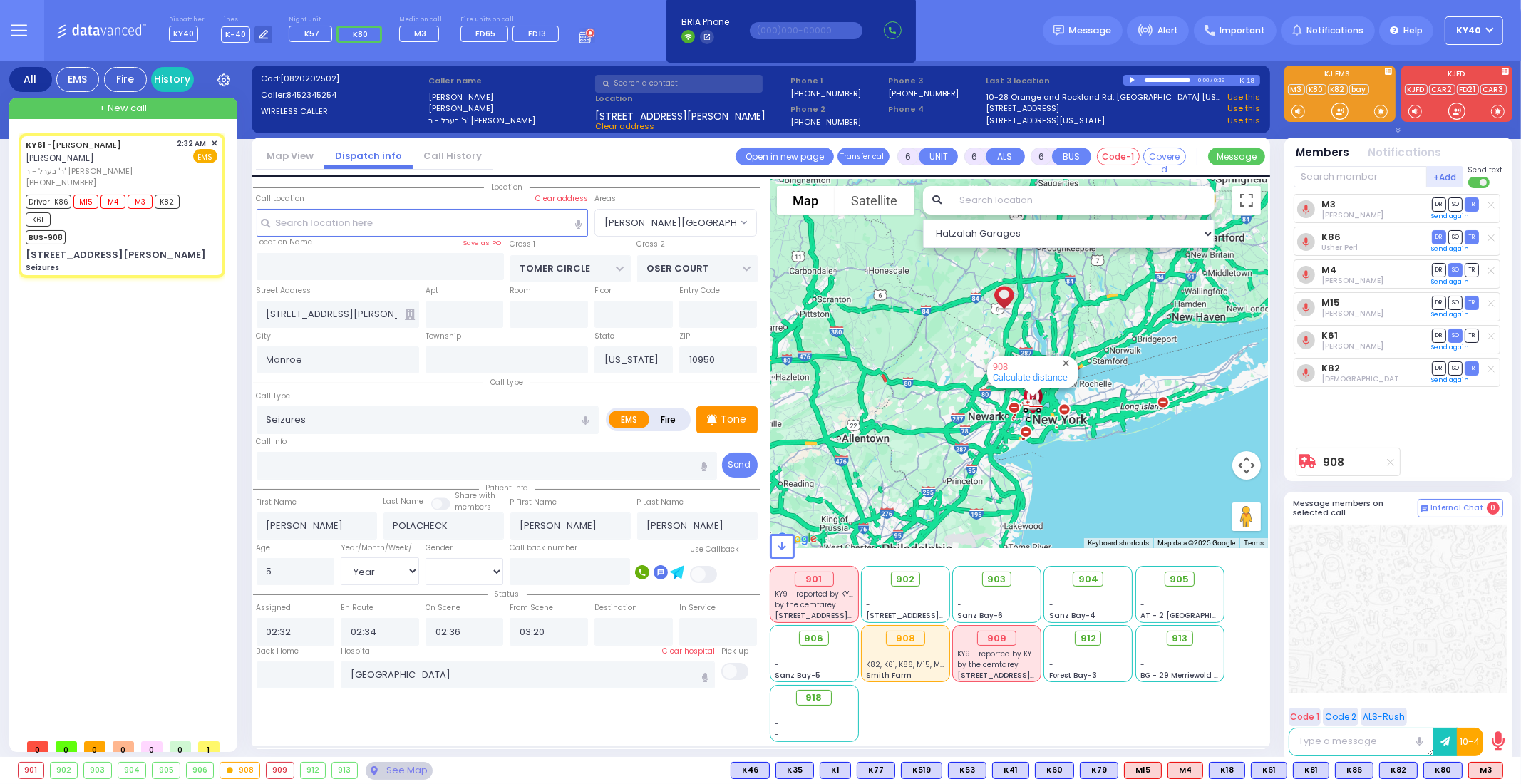
select select "Year"
select select "[DEMOGRAPHIC_DATA]"
select select "Hatzalah Garages"
select select "[PERSON_NAME][GEOGRAPHIC_DATA]"
select select
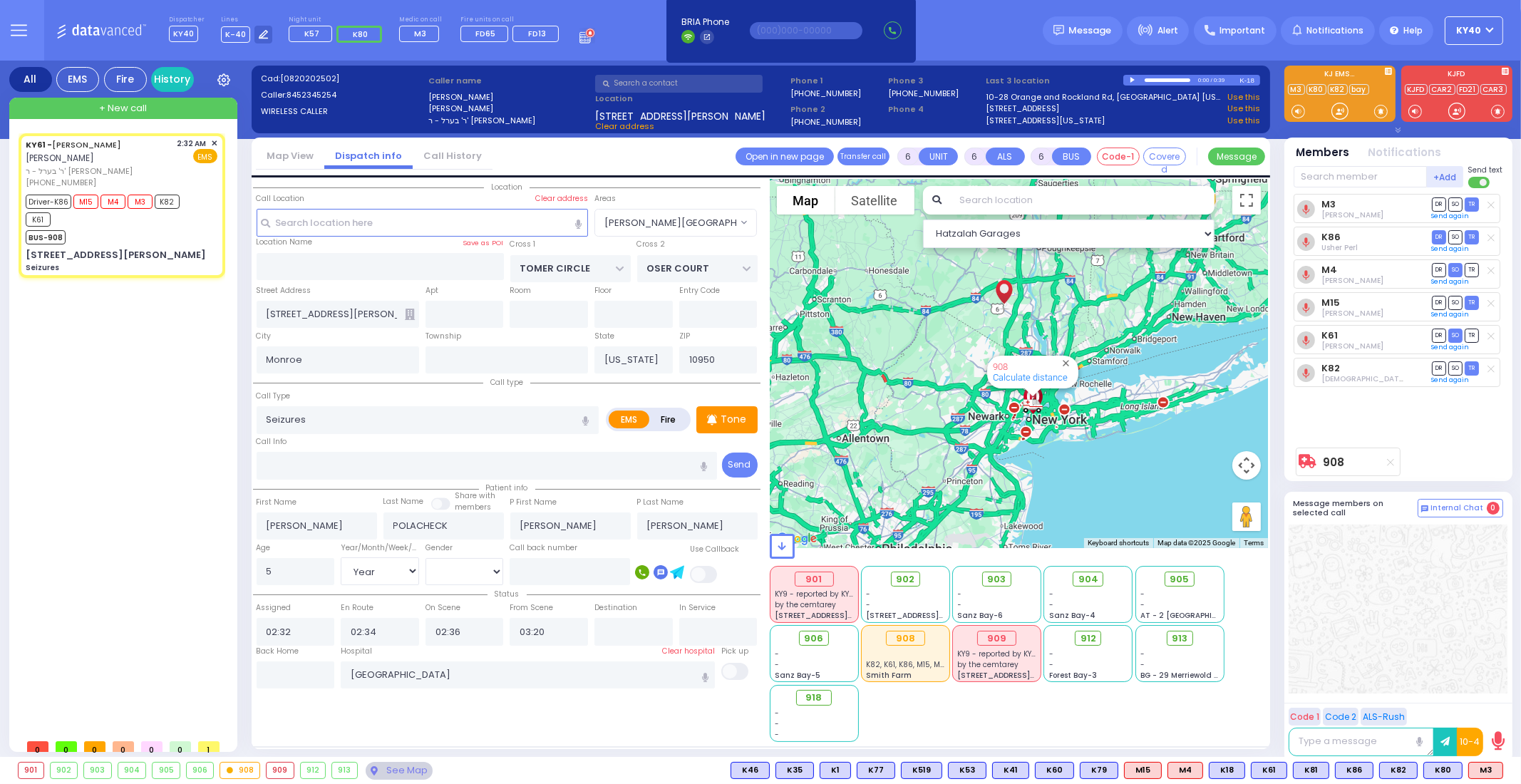
radio input "true"
select select "Year"
select select "[DEMOGRAPHIC_DATA]"
select select "Hatzalah Garages"
select select "[PERSON_NAME][GEOGRAPHIC_DATA]"
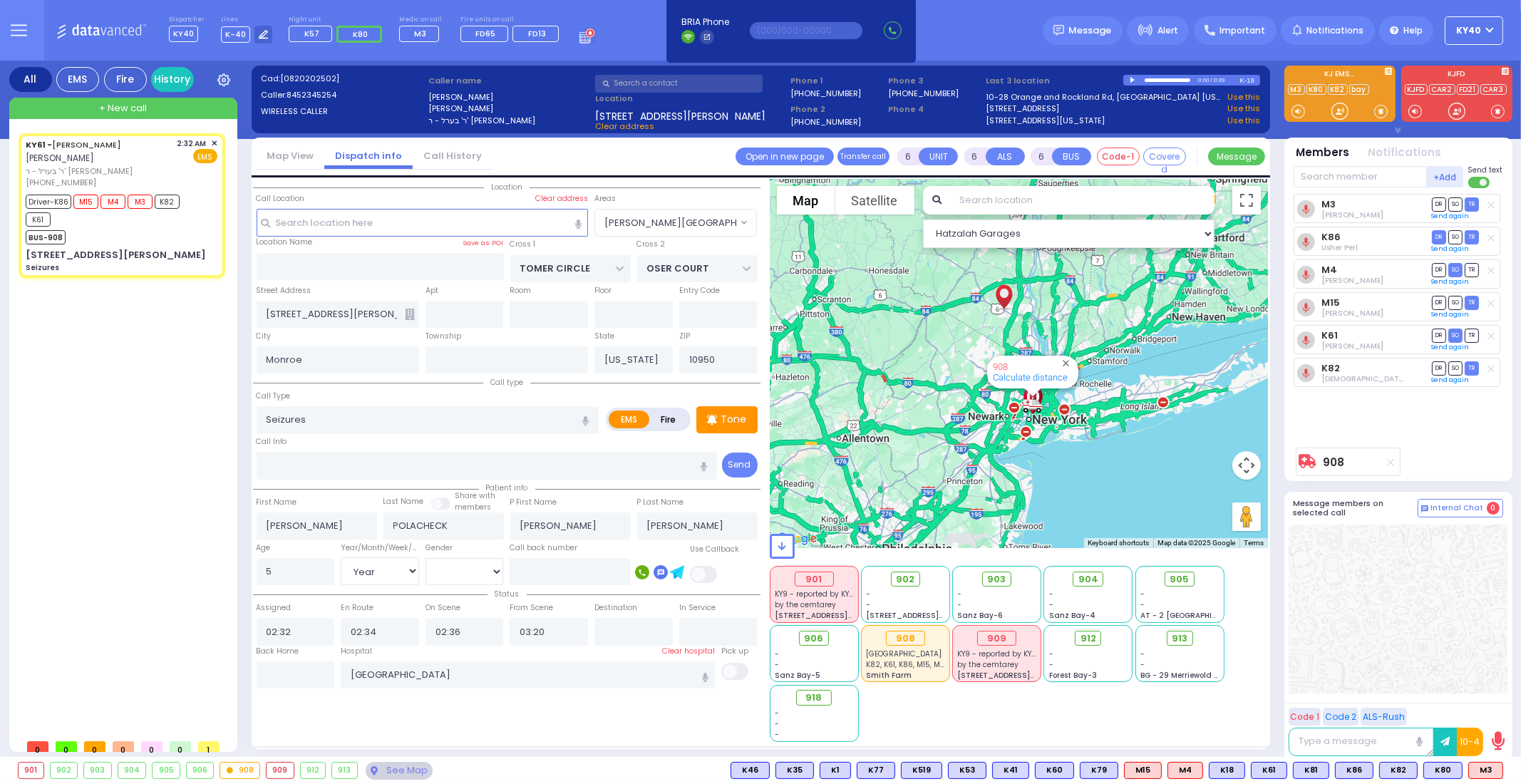
select select
radio input "true"
select select "Year"
select select "[DEMOGRAPHIC_DATA]"
select select "Hatzalah Garages"
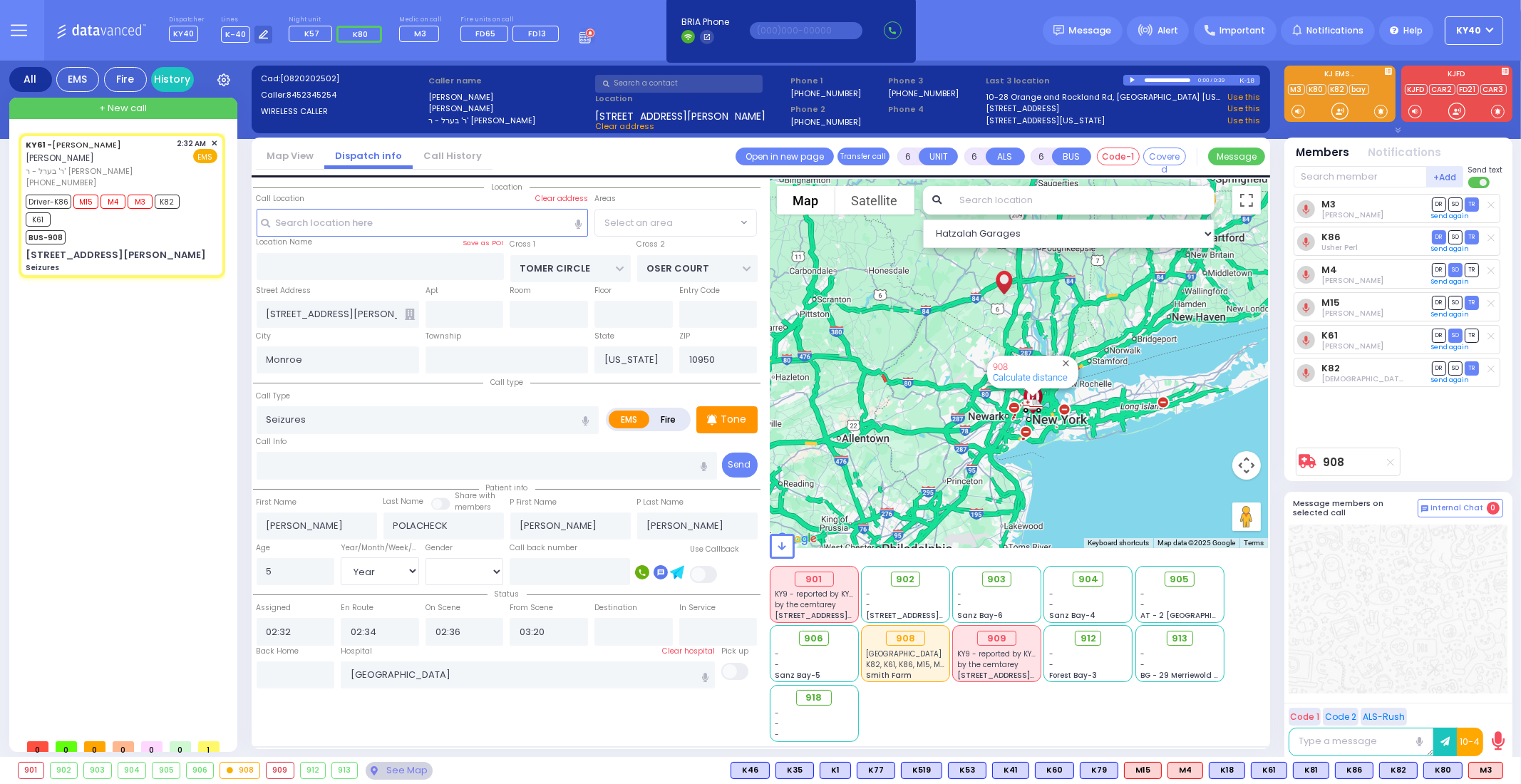
select select "[PERSON_NAME][GEOGRAPHIC_DATA]"
select select
radio input "true"
select select "Year"
select select "[DEMOGRAPHIC_DATA]"
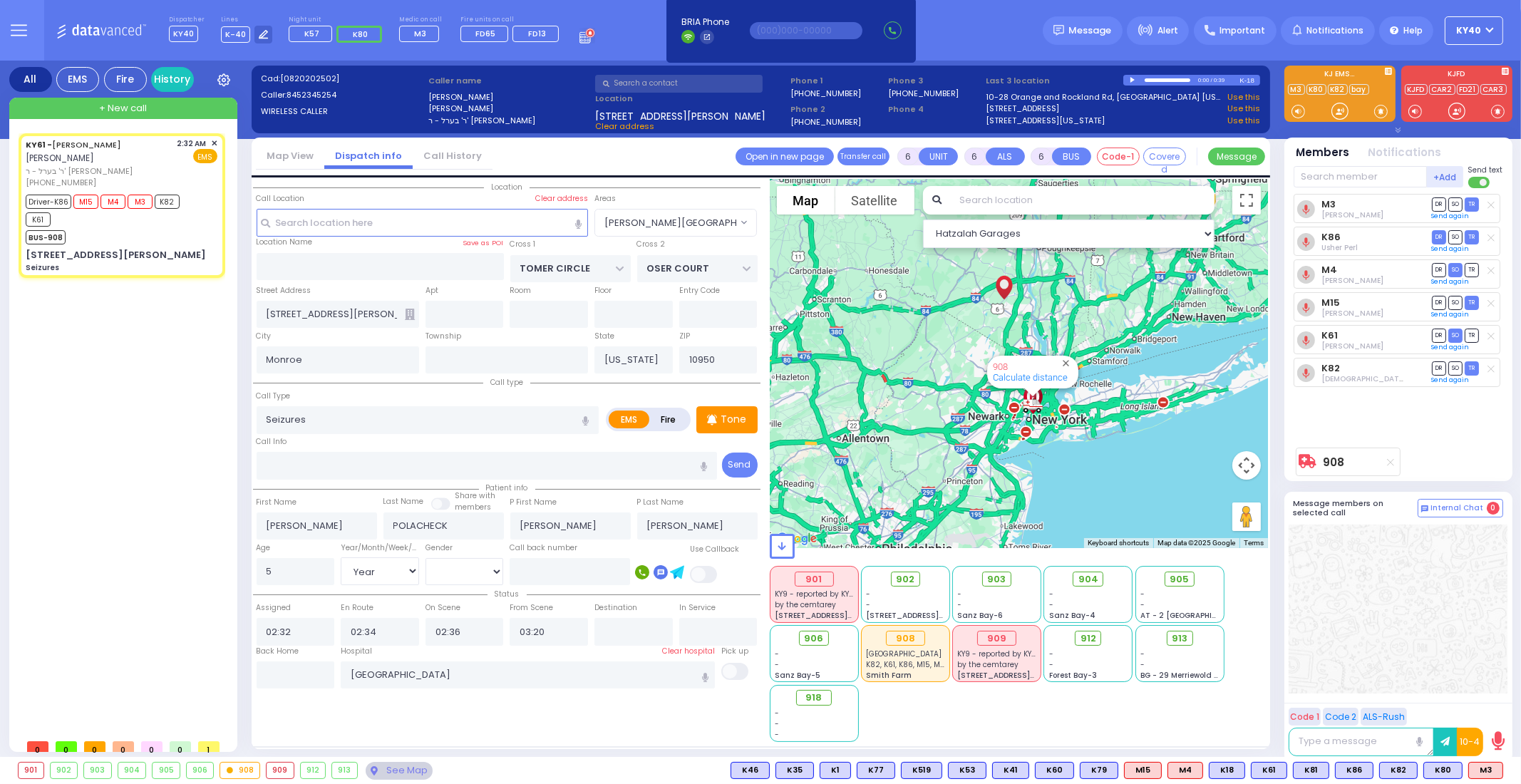
select select "Hatzalah Garages"
select select "[PERSON_NAME][GEOGRAPHIC_DATA]"
select select
radio input "true"
select select "Year"
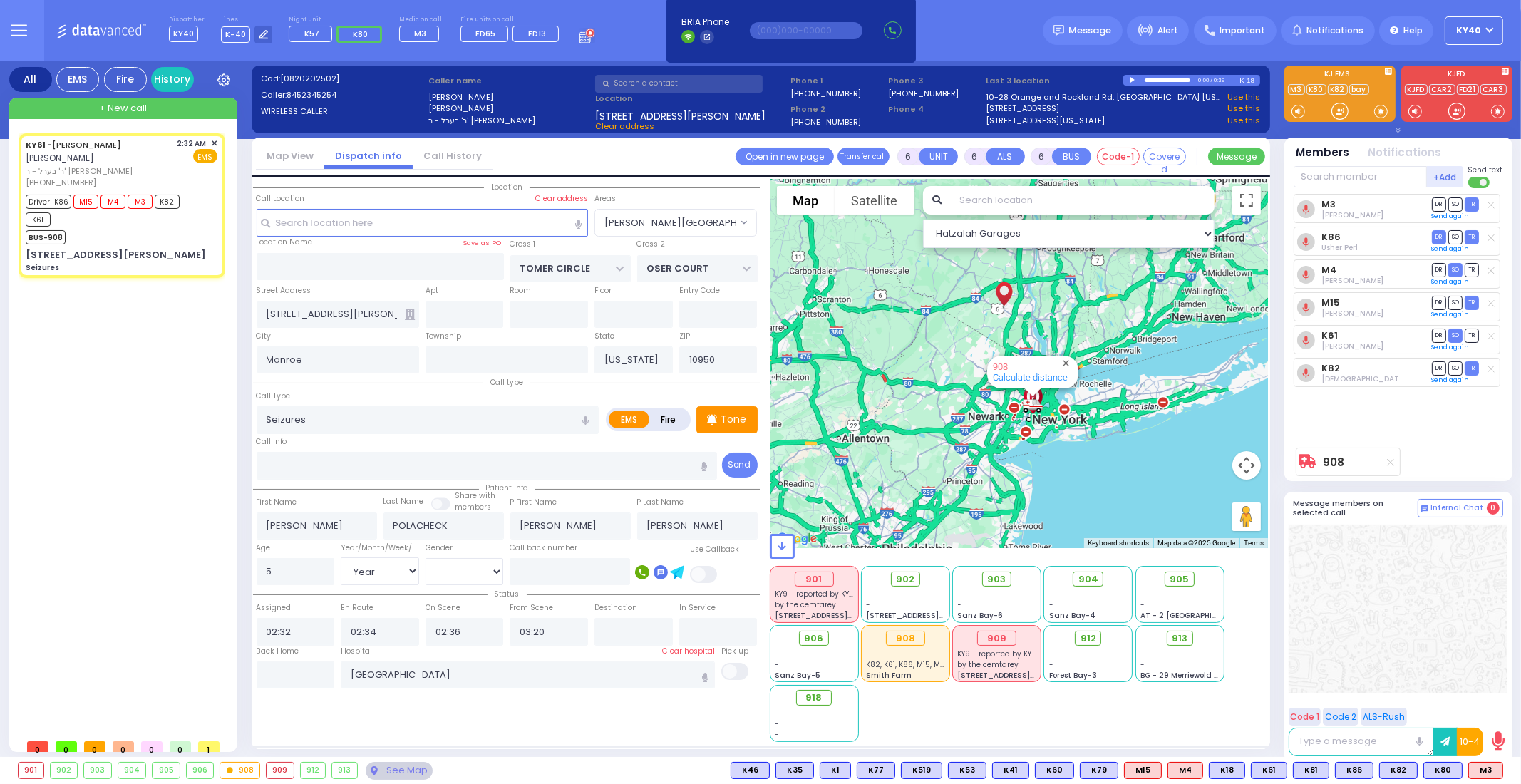
select select "[DEMOGRAPHIC_DATA]"
select select "Hatzalah Garages"
select select "[PERSON_NAME][GEOGRAPHIC_DATA]"
select select
radio input "true"
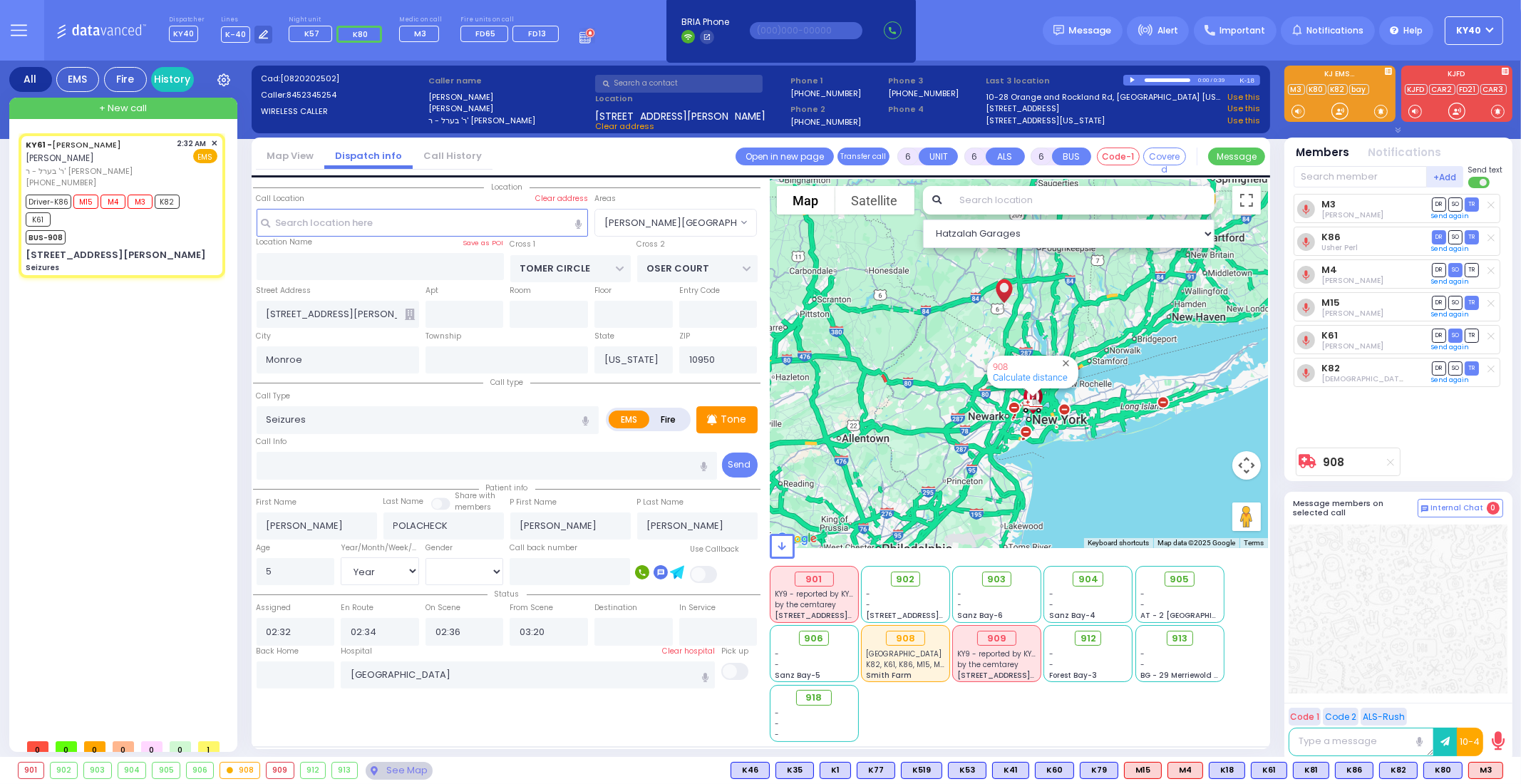
select select "Year"
select select "[DEMOGRAPHIC_DATA]"
select select "Hatzalah Garages"
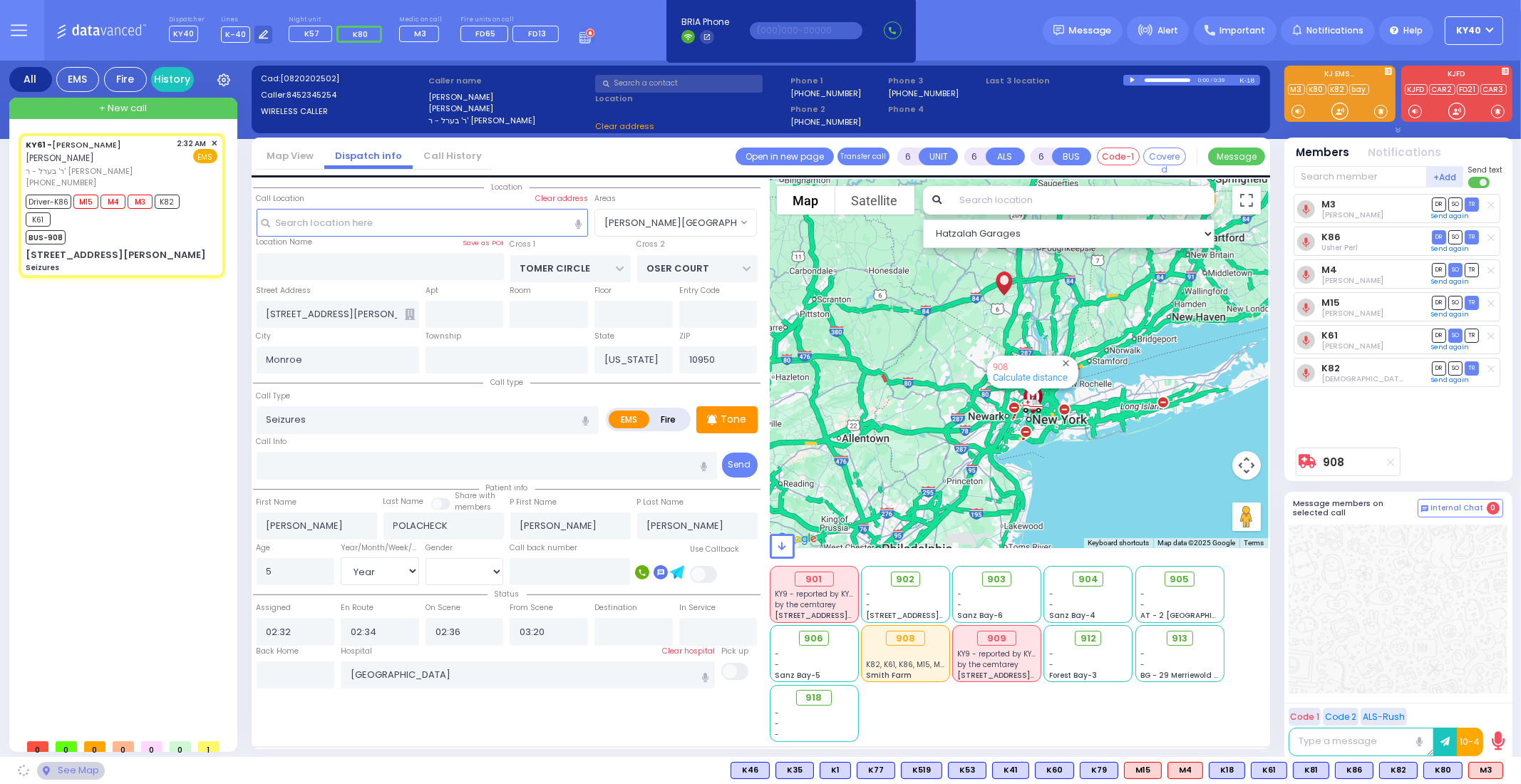
select select "[PERSON_NAME][GEOGRAPHIC_DATA]"
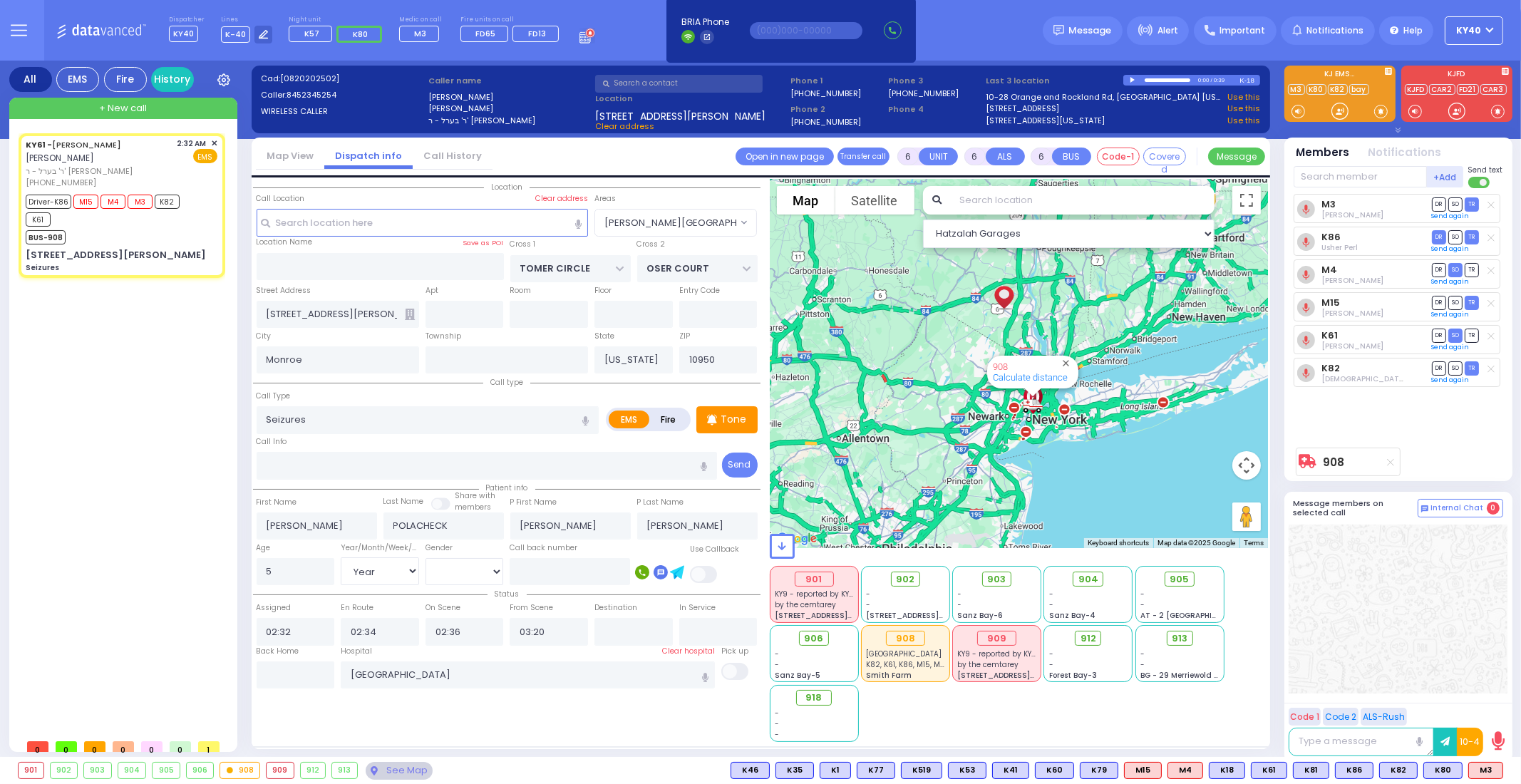
select select
radio input "true"
select select "Year"
select select "[DEMOGRAPHIC_DATA]"
select select "Hatzalah Garages"
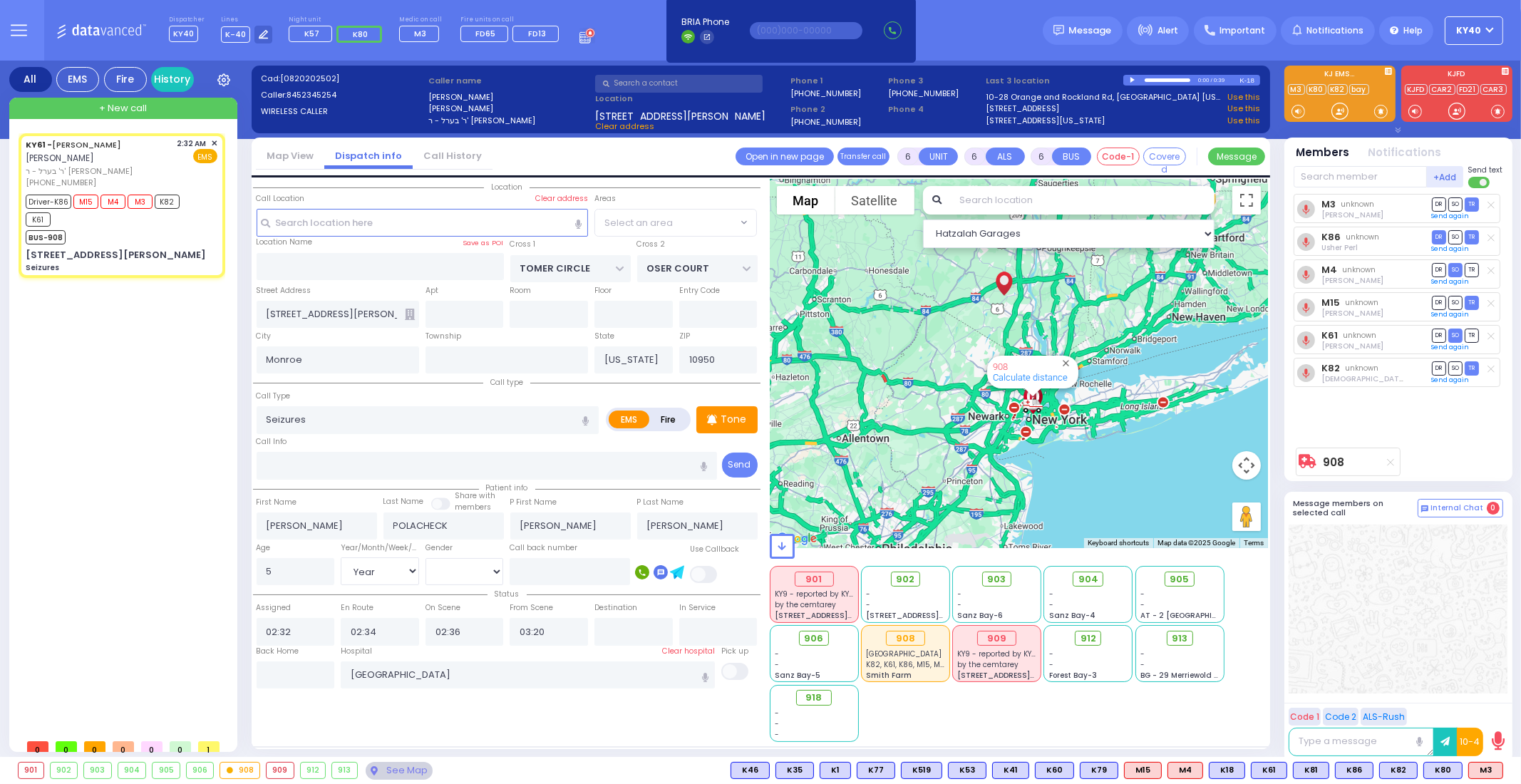
select select "[PERSON_NAME][GEOGRAPHIC_DATA]"
select select
radio input "true"
select select "Year"
select select "[DEMOGRAPHIC_DATA]"
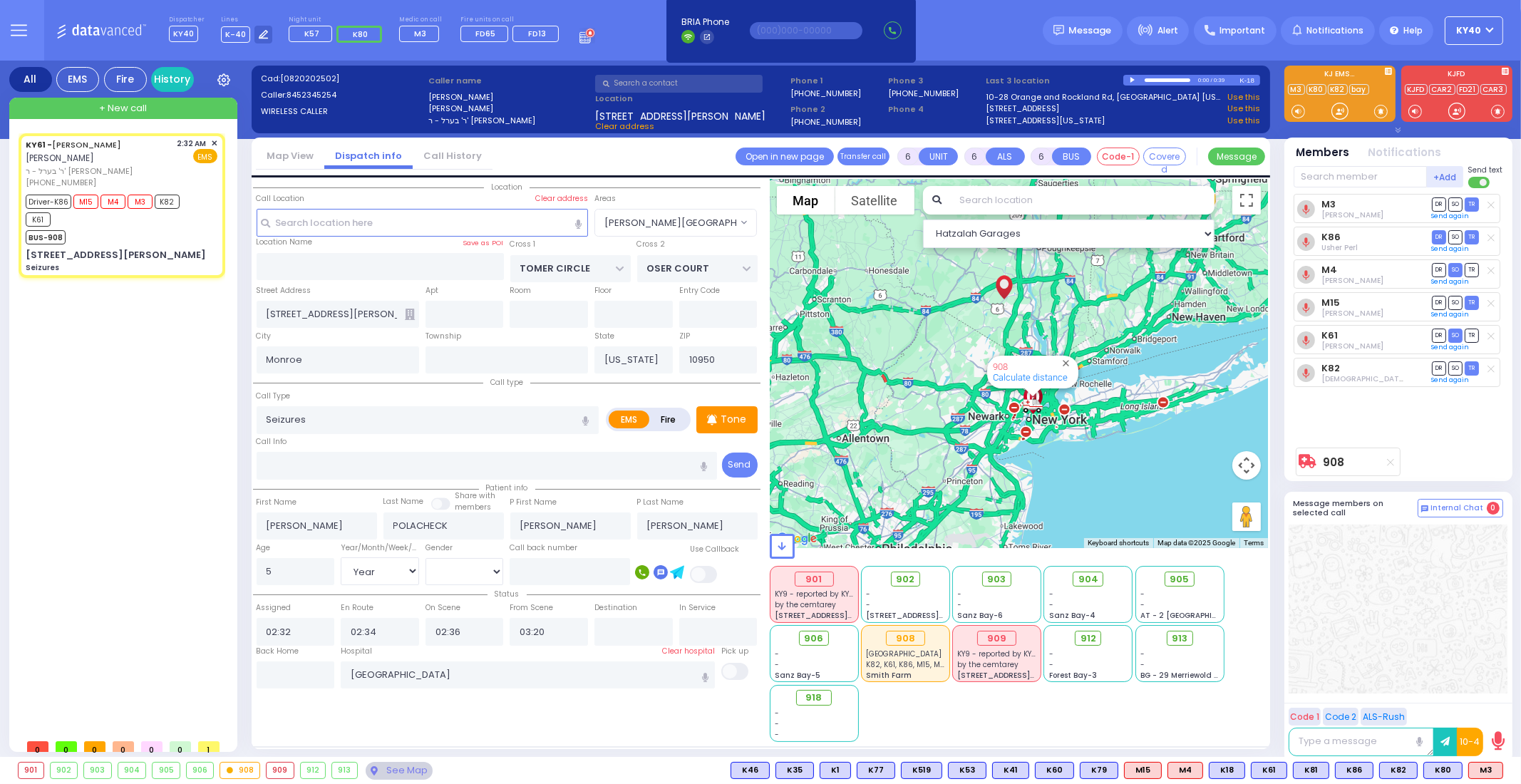
select select "Hatzalah Garages"
select select "[PERSON_NAME][GEOGRAPHIC_DATA]"
select select
radio input "true"
select select "Year"
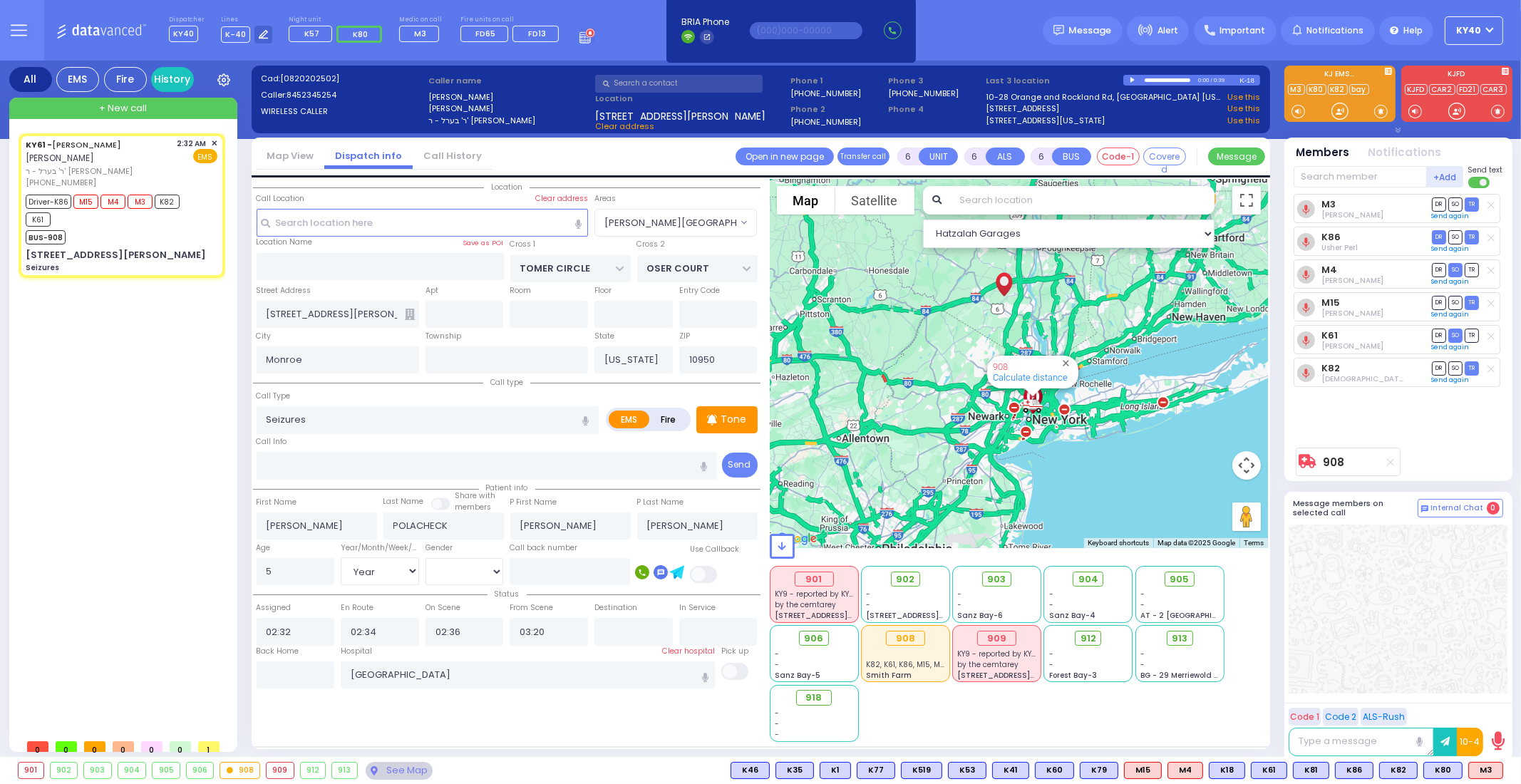
select select "[DEMOGRAPHIC_DATA]"
type input "04:11"
type input "05:00"
select select "Hatzalah Garages"
select select "[PERSON_NAME][GEOGRAPHIC_DATA]"
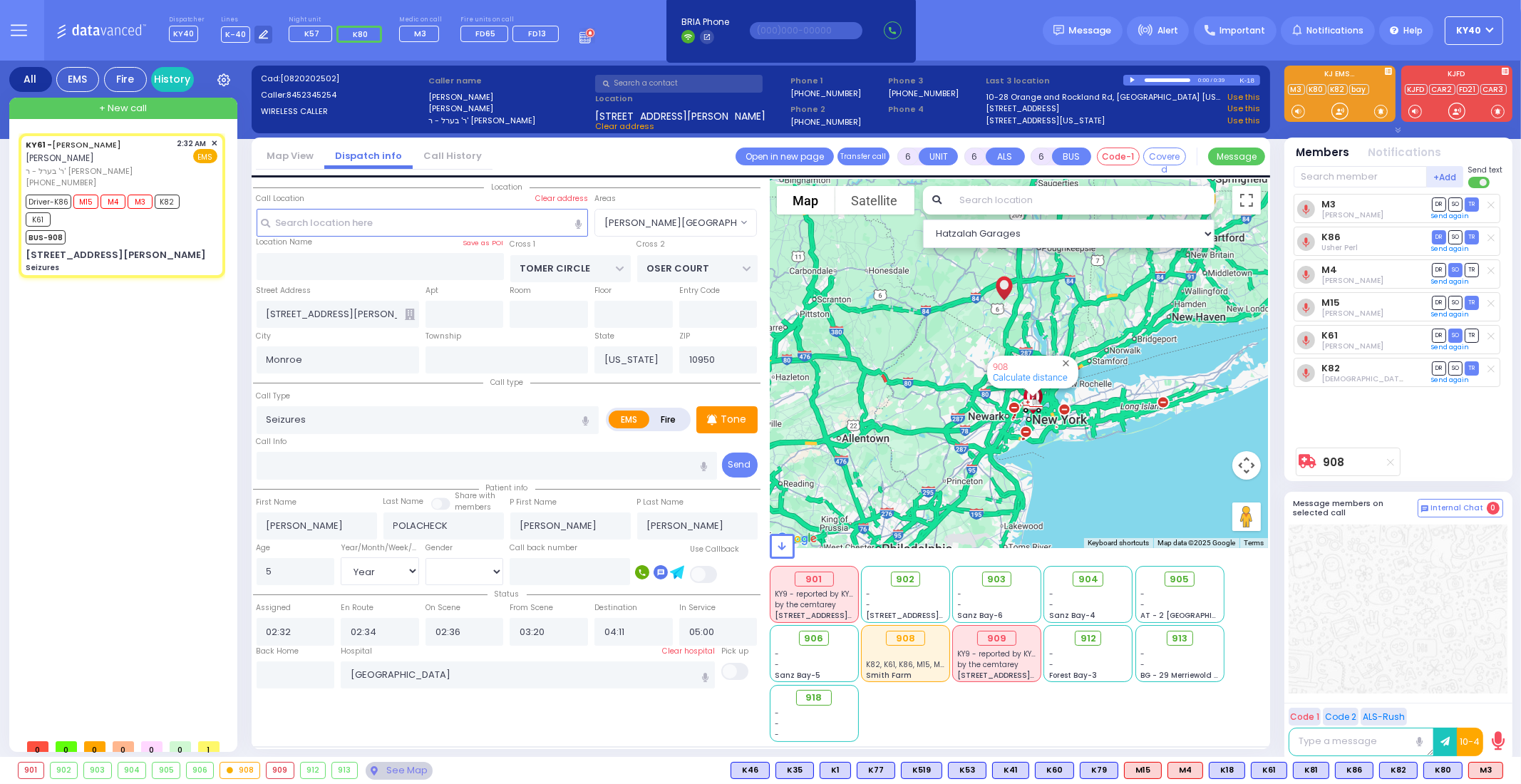
select select
radio input "true"
select select "Year"
select select "[DEMOGRAPHIC_DATA]"
select select "Hatzalah Garages"
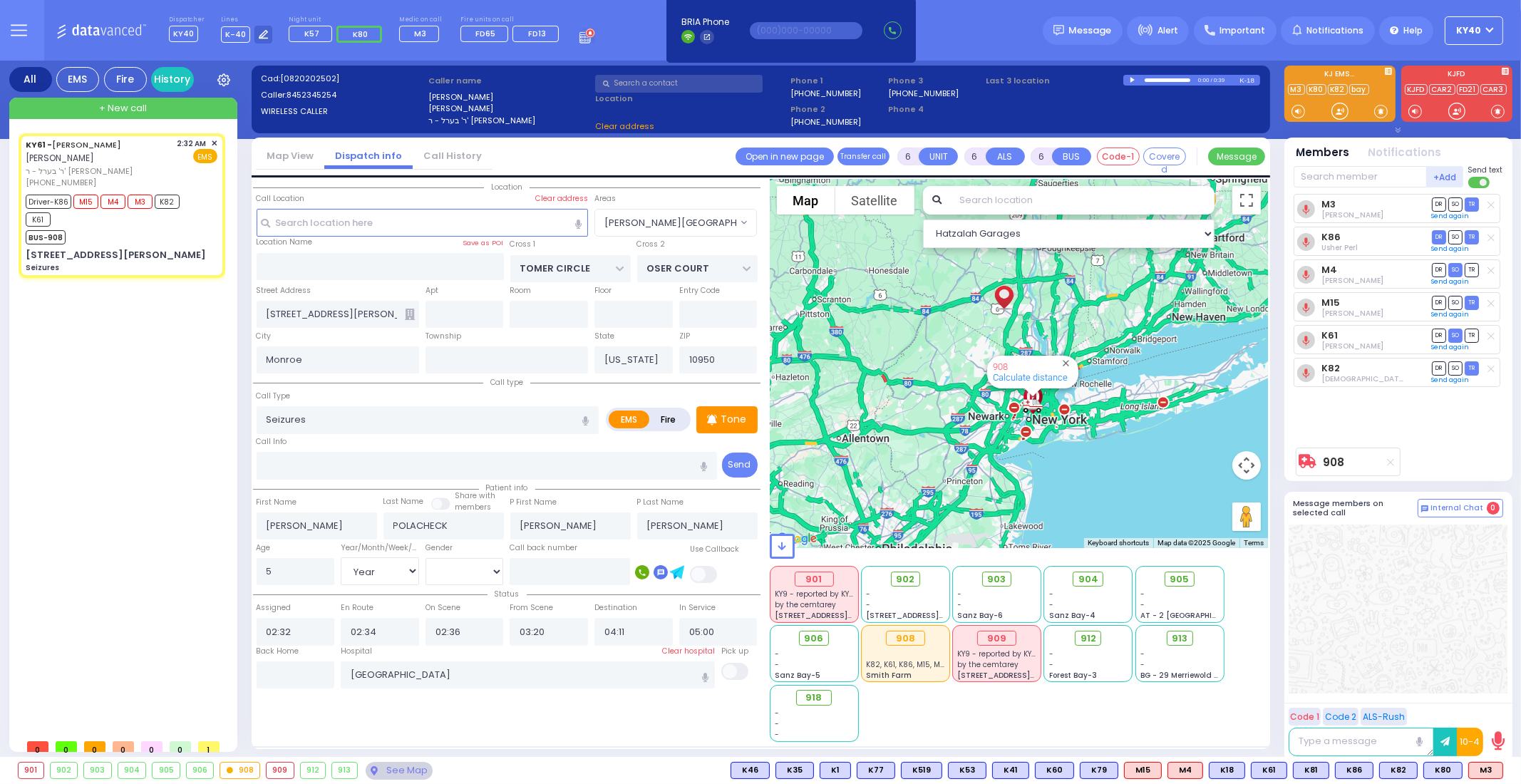
select select "[PERSON_NAME][GEOGRAPHIC_DATA]"
